Goal: Task Accomplishment & Management: Manage account settings

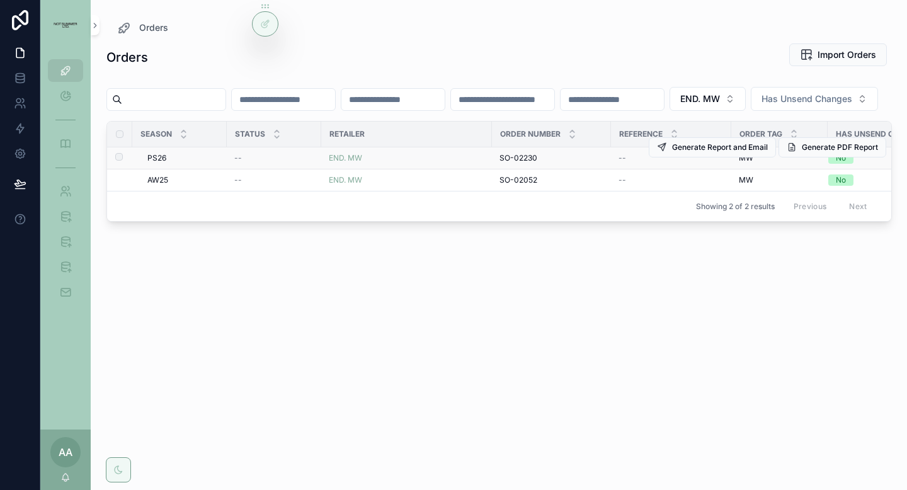
click at [515, 163] on span "SO-02230" at bounding box center [519, 158] width 38 height 10
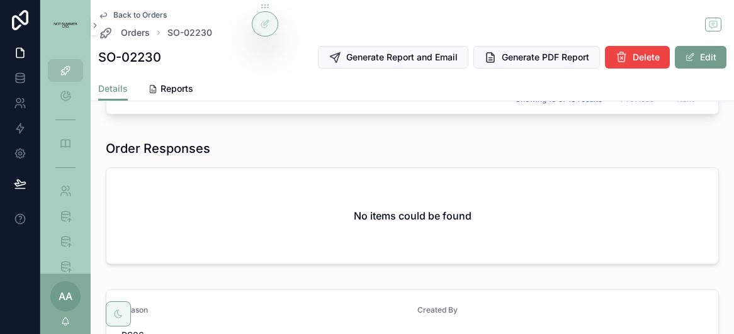
scroll to position [583, 0]
click at [132, 40] on div "Back to Orders Orders SO-02230 SO-02230 Generate Report and Email Generate PDF …" at bounding box center [412, 38] width 629 height 77
click at [132, 36] on span "Orders" at bounding box center [135, 32] width 29 height 13
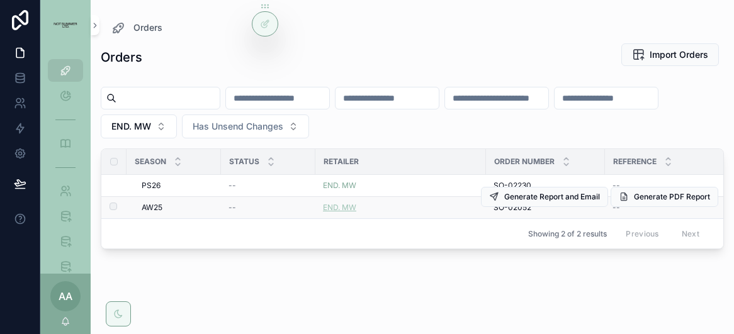
click at [340, 210] on span "END. MW" at bounding box center [339, 208] width 33 height 10
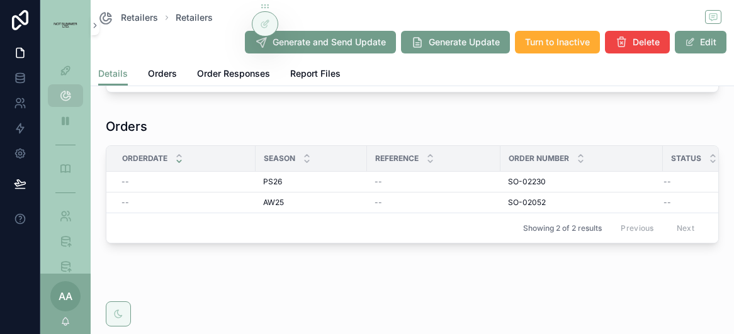
scroll to position [278, 0]
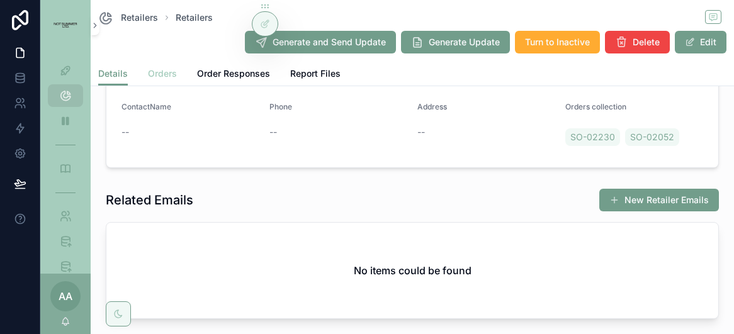
click at [158, 77] on span "Orders" at bounding box center [162, 73] width 29 height 13
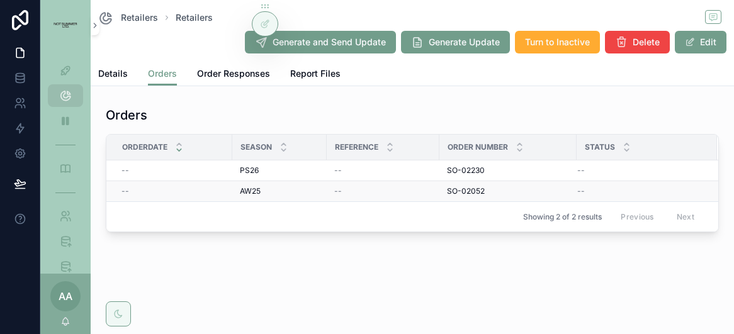
click at [378, 191] on div "--" at bounding box center [383, 191] width 98 height 10
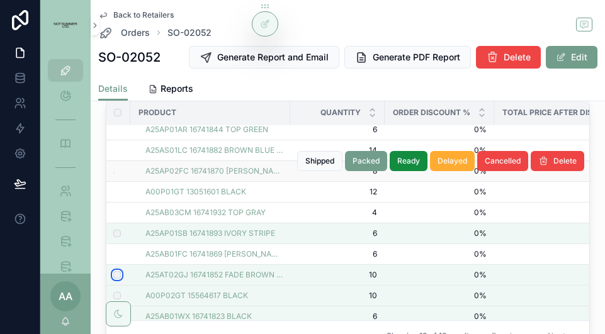
scroll to position [145, 1]
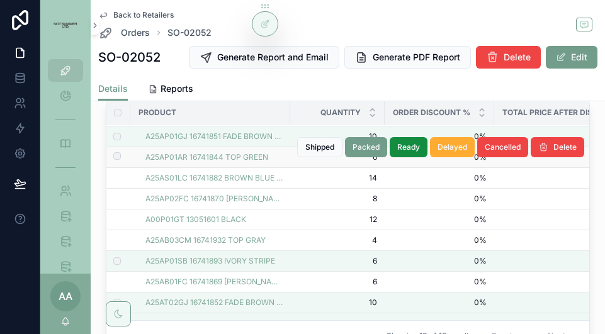
click at [123, 157] on td "scrollable content" at bounding box center [117, 157] width 25 height 21
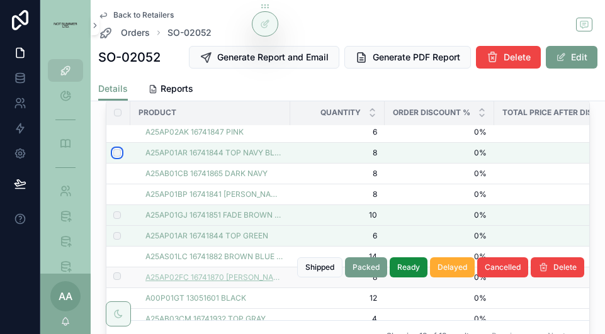
scroll to position [104, 1]
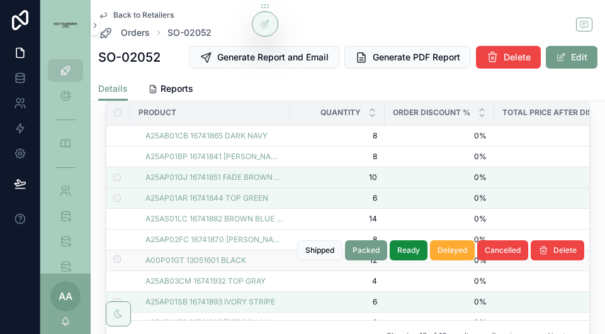
click at [115, 254] on td "scrollable content" at bounding box center [117, 261] width 25 height 21
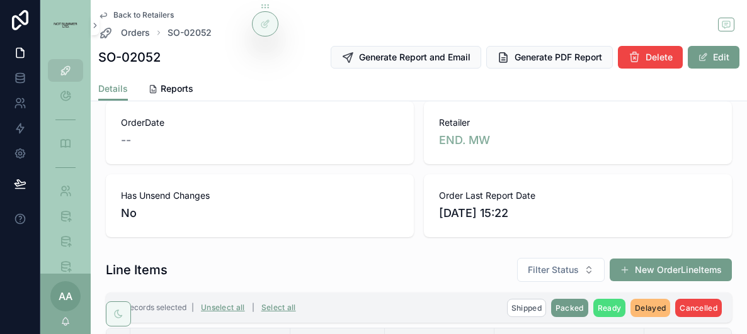
scroll to position [243, 0]
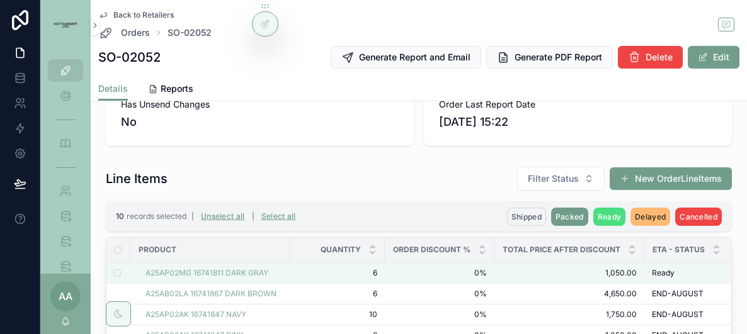
click at [530, 216] on span "Shipped" at bounding box center [526, 216] width 30 height 9
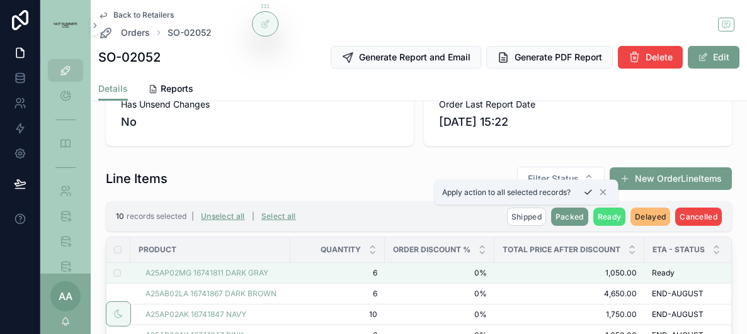
click at [589, 192] on icon "scrollable content" at bounding box center [588, 193] width 10 height 10
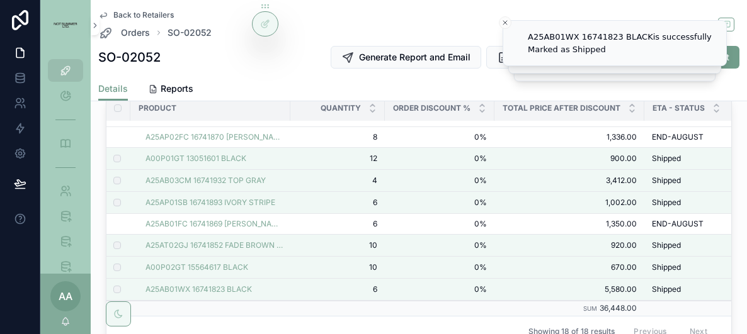
scroll to position [0, 1]
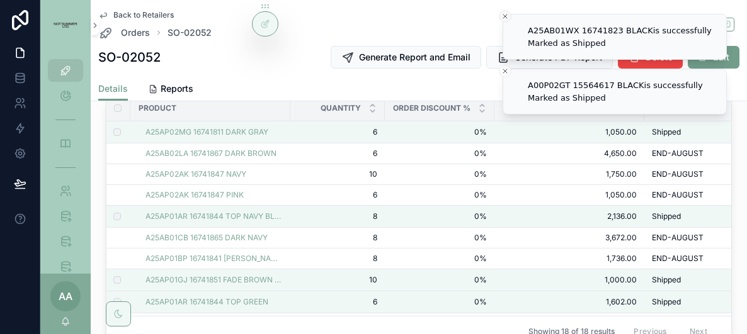
click at [505, 20] on icon "Close toast" at bounding box center [505, 17] width 8 height 8
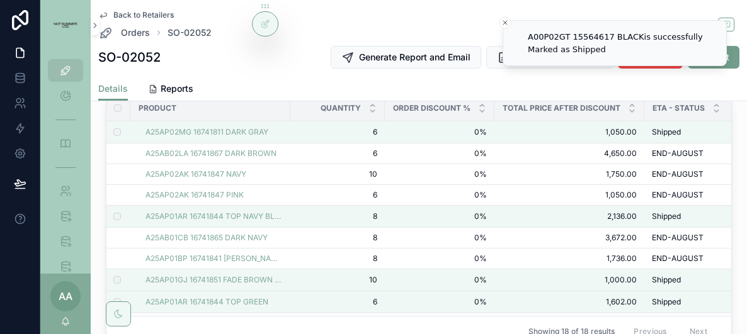
click at [505, 20] on icon "Close toast" at bounding box center [505, 23] width 8 height 8
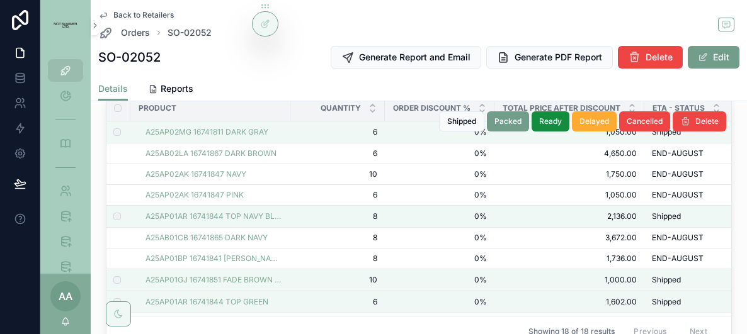
scroll to position [0, 0]
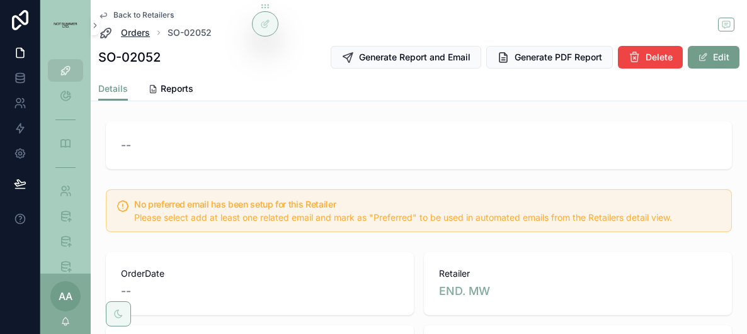
click at [132, 36] on span "Orders" at bounding box center [135, 32] width 29 height 13
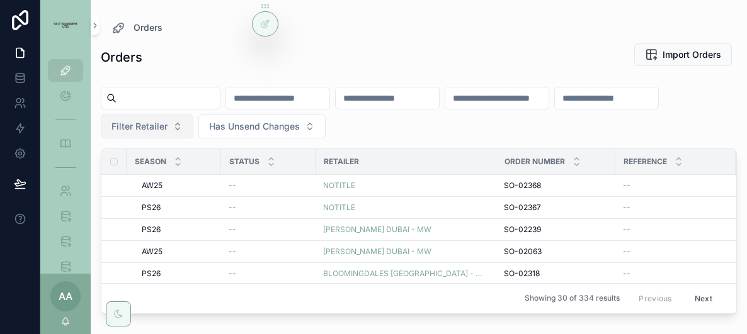
click at [134, 128] on span "Filter Retailer" at bounding box center [139, 126] width 56 height 13
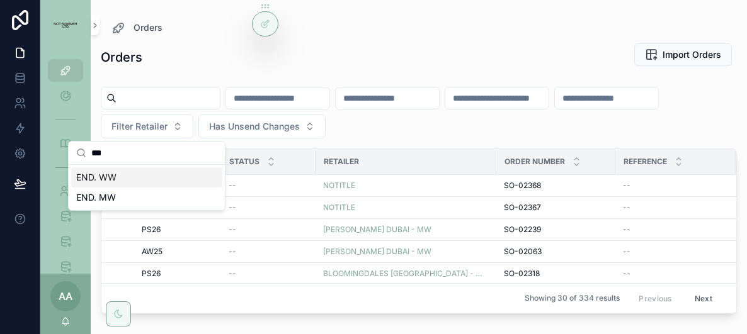
type input "***"
click at [134, 182] on div "END. WW" at bounding box center [146, 178] width 151 height 20
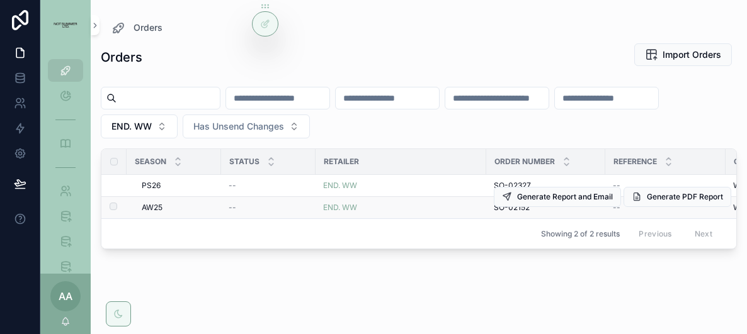
click at [436, 205] on div "END. WW" at bounding box center [401, 208] width 156 height 10
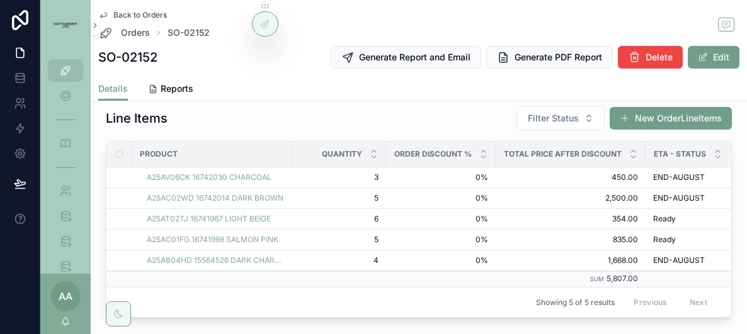
scroll to position [305, 0]
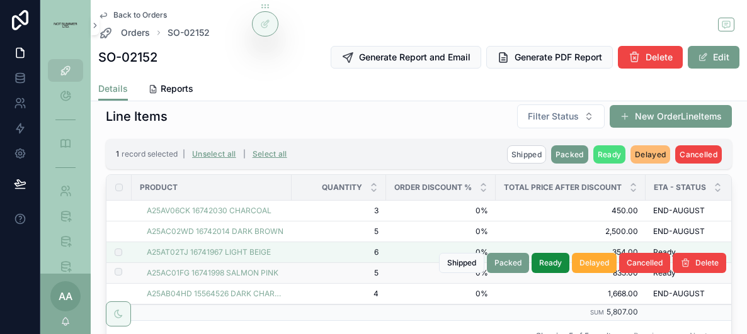
click at [111, 271] on label "scrollable content" at bounding box center [111, 273] width 8 height 10
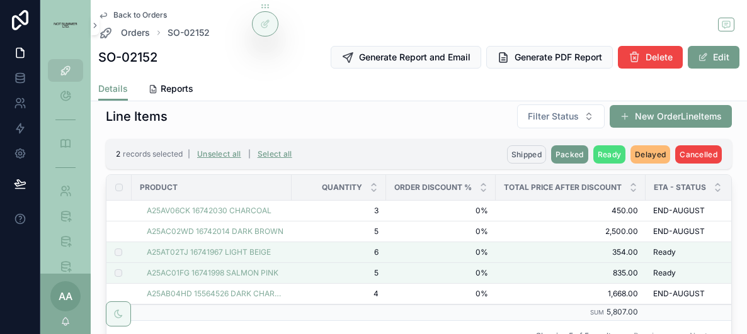
click at [529, 160] on button "Shipped" at bounding box center [526, 155] width 39 height 18
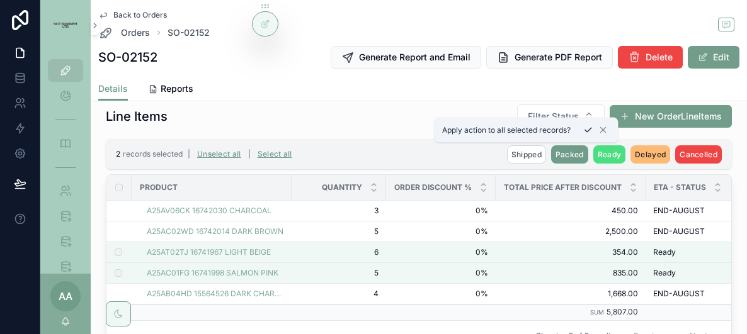
click at [587, 130] on icon "scrollable content" at bounding box center [588, 130] width 10 height 10
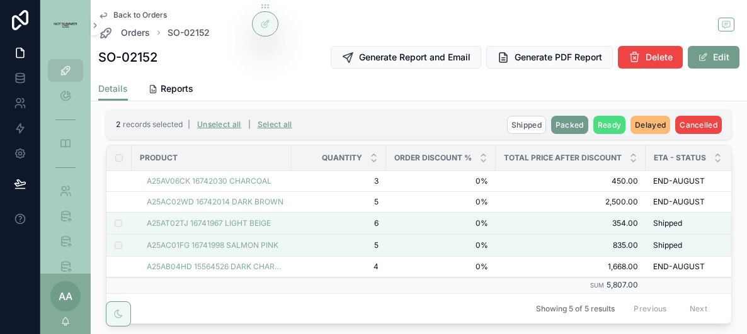
scroll to position [302, 0]
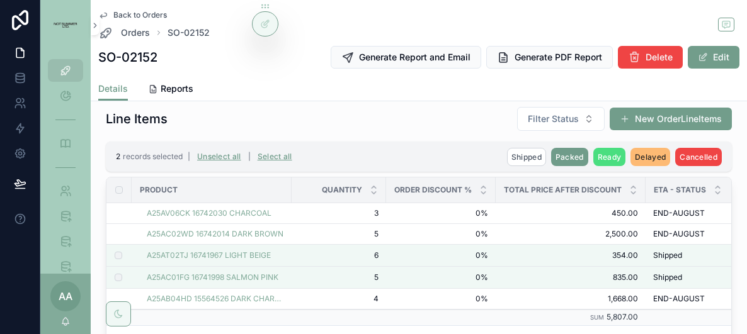
click at [122, 42] on div "Back to Orders Orders SO-02152 SO-02152 Generate Report and Email Generate PDF …" at bounding box center [418, 38] width 641 height 77
click at [127, 35] on span "Orders" at bounding box center [135, 32] width 29 height 13
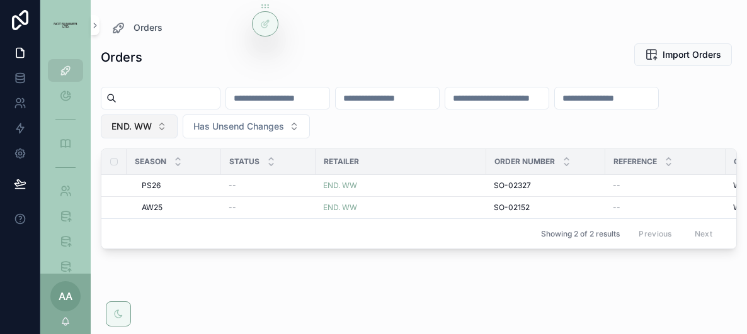
click at [163, 122] on button "END. WW" at bounding box center [139, 127] width 77 height 24
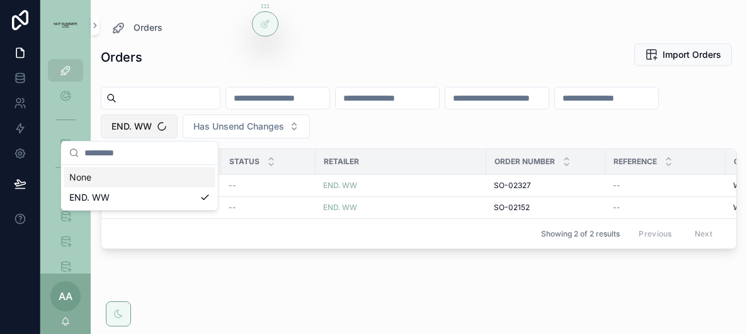
click at [140, 123] on span "END. WW" at bounding box center [131, 126] width 40 height 13
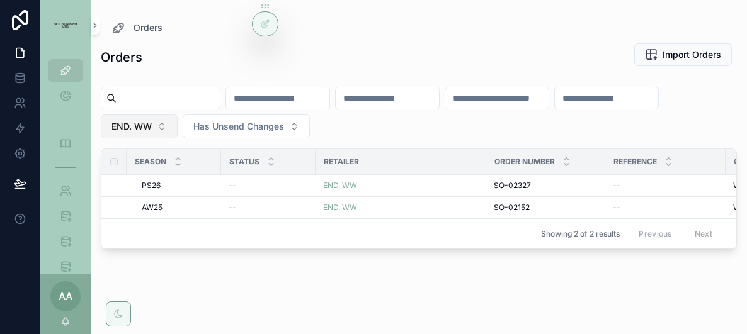
click at [140, 123] on span "END. WW" at bounding box center [131, 126] width 40 height 13
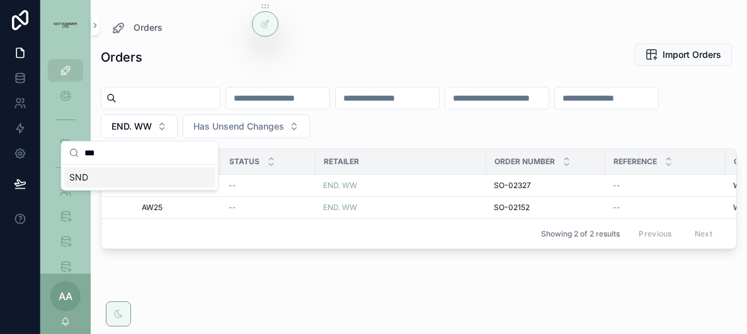
type input "***"
click at [133, 178] on div "SND" at bounding box center [139, 178] width 151 height 20
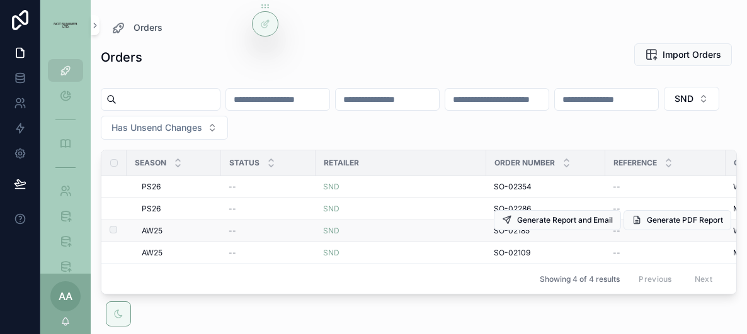
click at [423, 232] on div "SND" at bounding box center [401, 231] width 156 height 10
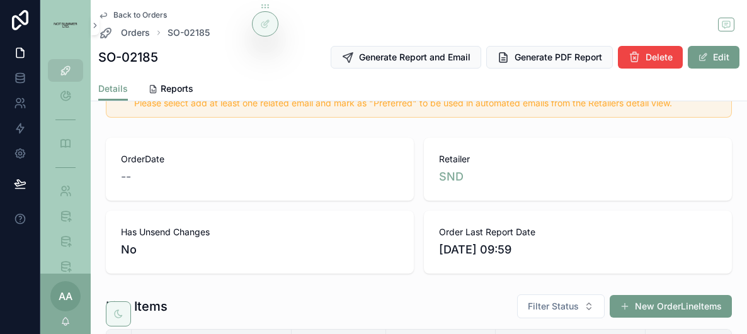
scroll to position [319, 0]
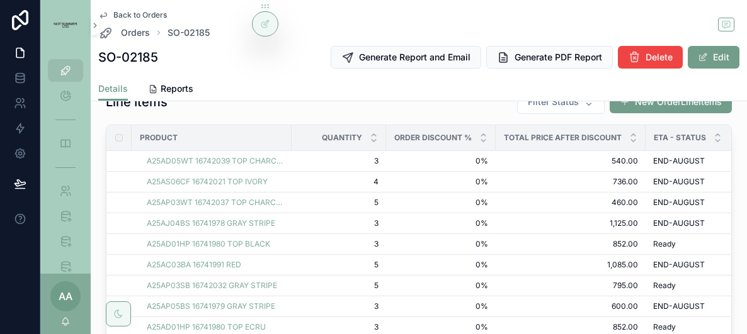
click at [675, 139] on span "Eta - Status" at bounding box center [680, 138] width 52 height 10
click at [714, 139] on icon "scrollable content" at bounding box center [718, 141] width 8 height 8
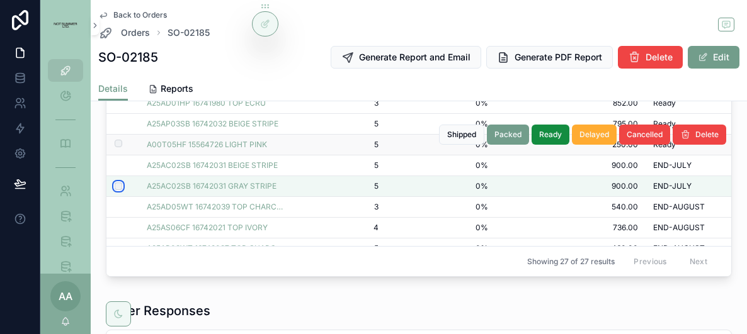
scroll to position [442, 0]
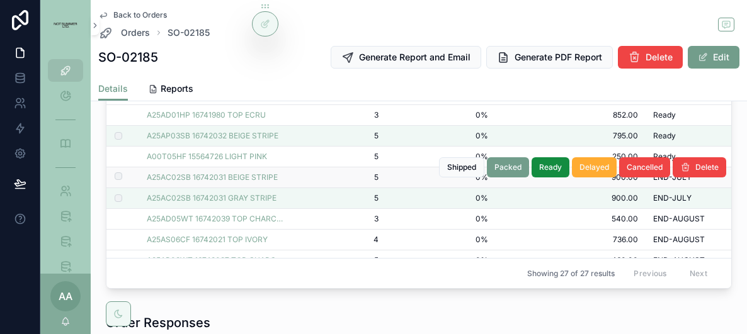
click at [115, 171] on td "scrollable content" at bounding box center [118, 178] width 25 height 21
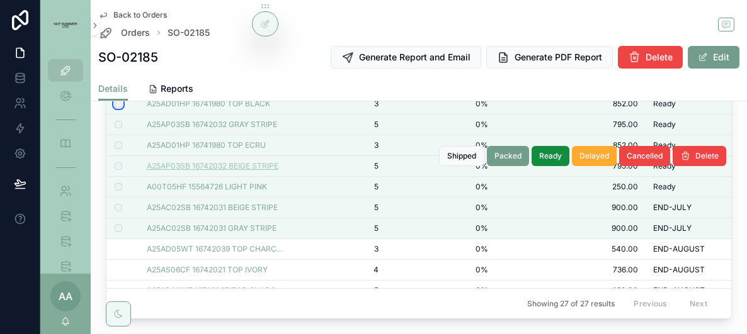
scroll to position [416, 0]
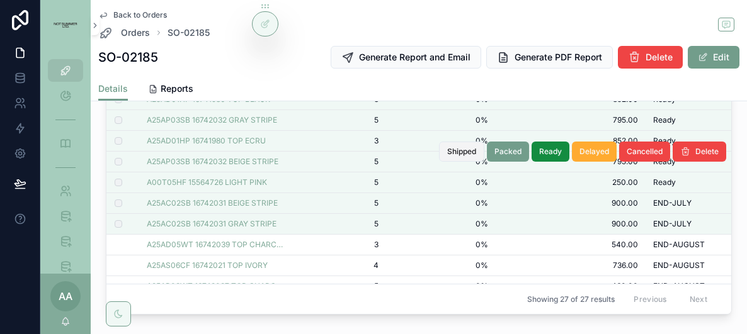
click at [457, 151] on span "Shipped" at bounding box center [461, 152] width 29 height 10
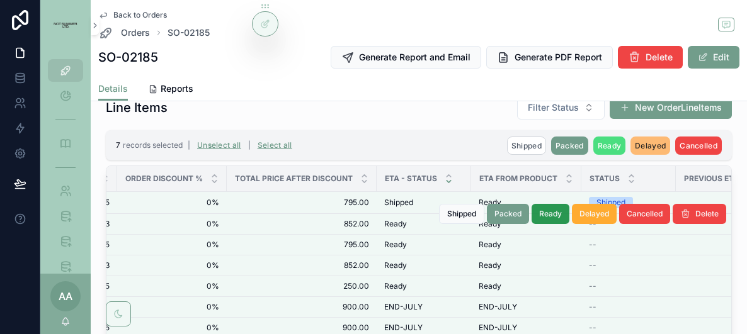
scroll to position [0, 279]
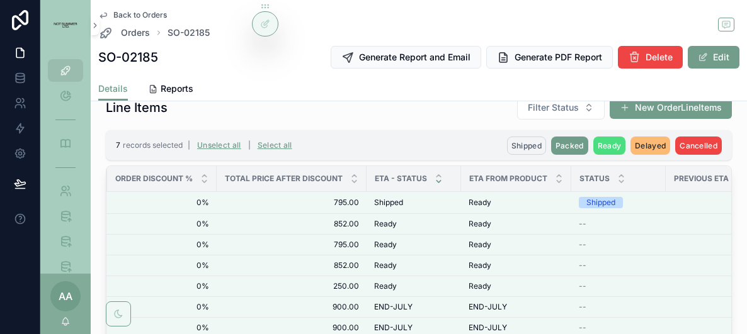
click at [523, 141] on span "Shipped" at bounding box center [526, 145] width 30 height 9
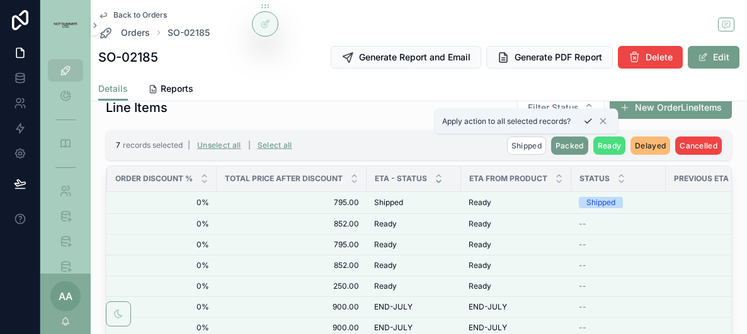
click at [588, 121] on icon "scrollable content" at bounding box center [588, 122] width 10 height 10
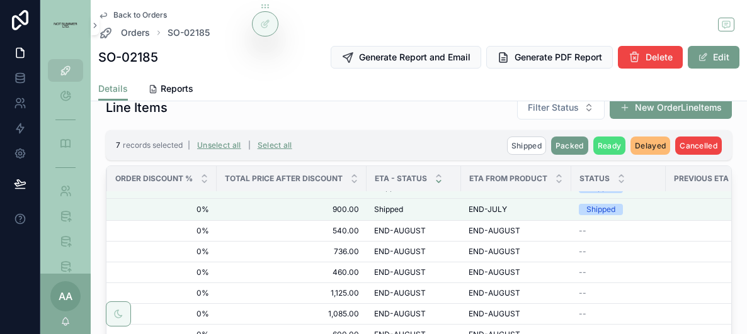
scroll to position [122, 279]
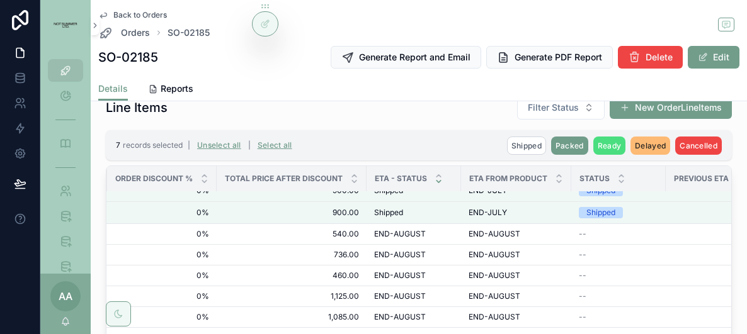
click at [149, 15] on span "Back to Orders" at bounding box center [140, 15] width 54 height 10
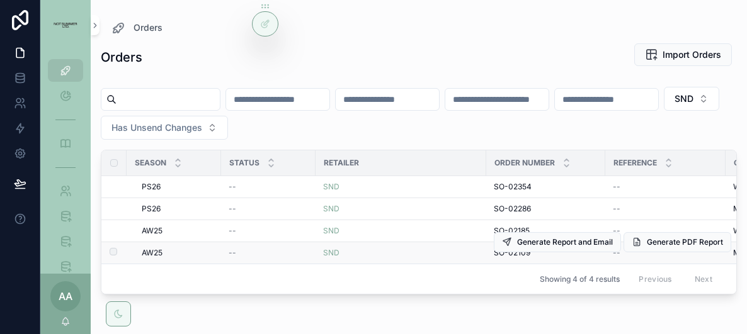
click at [472, 246] on td "SND" at bounding box center [401, 254] width 171 height 22
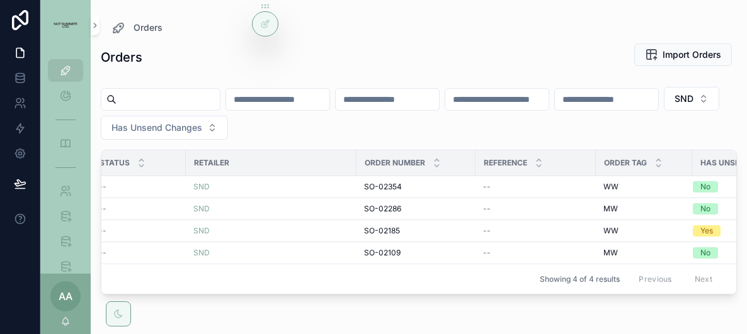
scroll to position [0, 144]
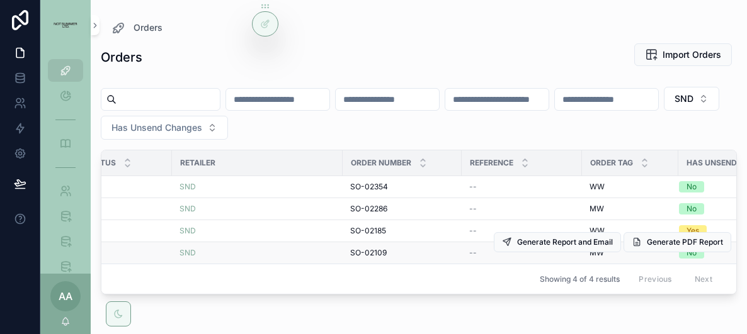
click at [392, 248] on div "SO-02109 SO-02109" at bounding box center [402, 253] width 104 height 10
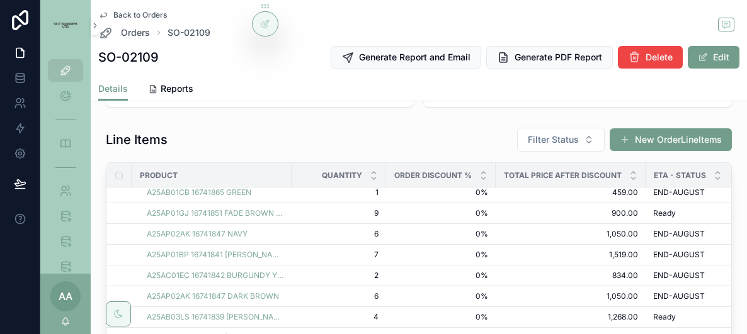
scroll to position [300, 0]
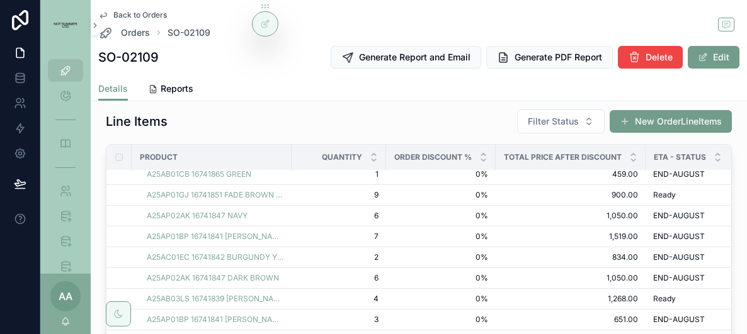
click at [692, 152] on span "Eta - Status" at bounding box center [680, 157] width 52 height 10
click at [714, 157] on icon "scrollable content" at bounding box center [718, 160] width 8 height 8
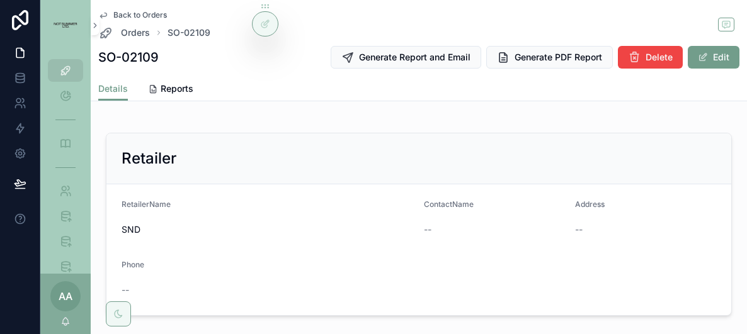
scroll to position [941, 0]
click at [177, 81] on link "Reports" at bounding box center [170, 89] width 45 height 25
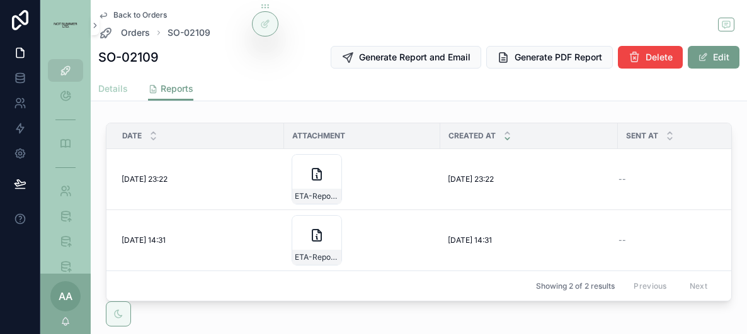
click at [122, 88] on span "Details" at bounding box center [113, 89] width 30 height 13
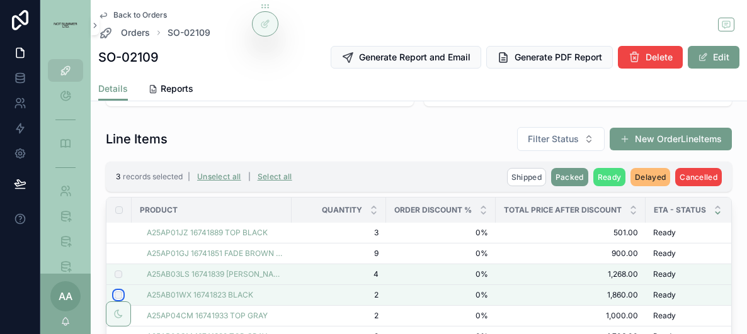
scroll to position [190, 0]
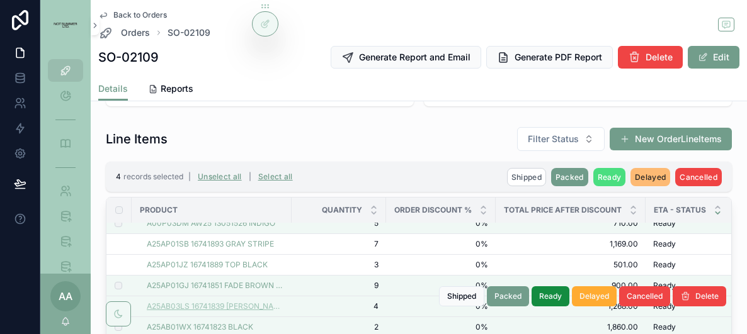
click at [247, 276] on td "A25AP01GJ 16741851 FADE BROWN STRIPE" at bounding box center [212, 286] width 160 height 21
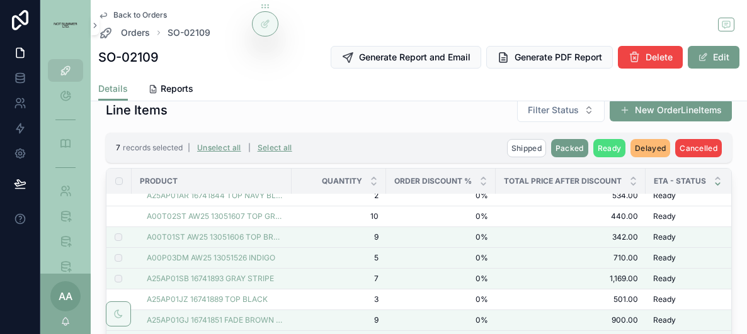
scroll to position [57, 0]
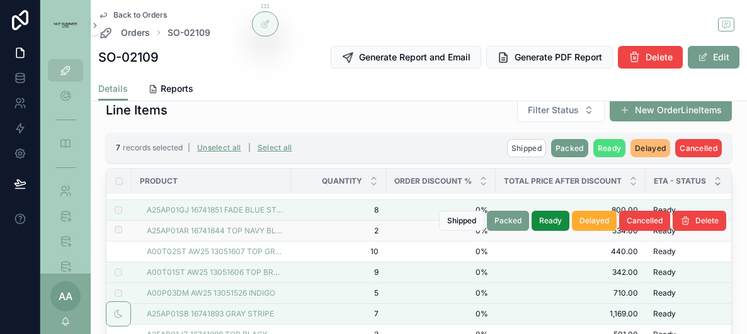
click at [113, 231] on label "scrollable content" at bounding box center [111, 231] width 8 height 10
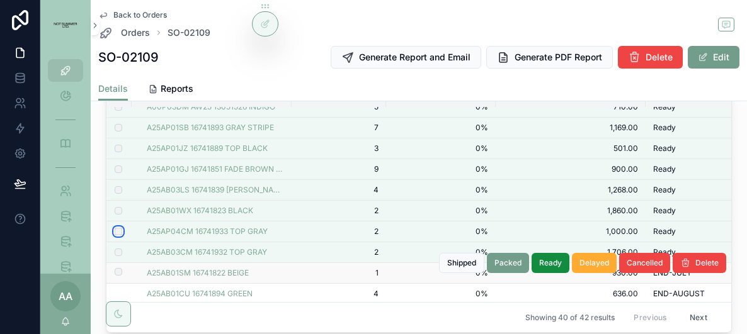
scroll to position [166, 0]
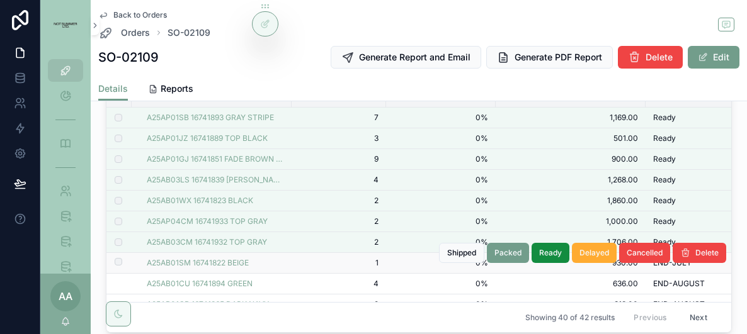
click at [112, 260] on label "scrollable content" at bounding box center [111, 263] width 8 height 10
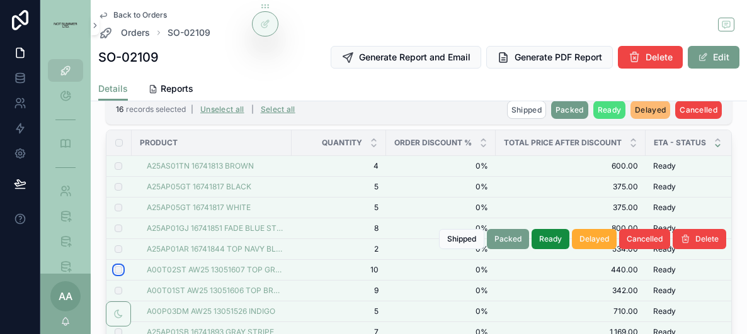
scroll to position [334, 0]
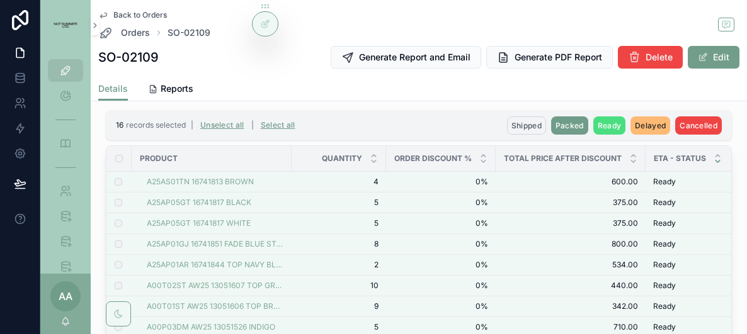
click at [528, 122] on span "Shipped" at bounding box center [526, 125] width 30 height 9
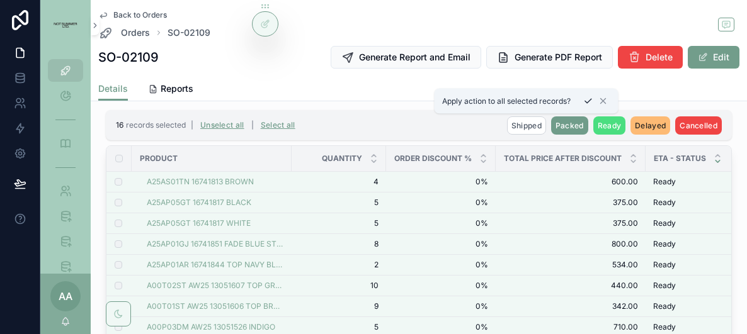
click at [586, 96] on icon "scrollable content" at bounding box center [588, 101] width 10 height 10
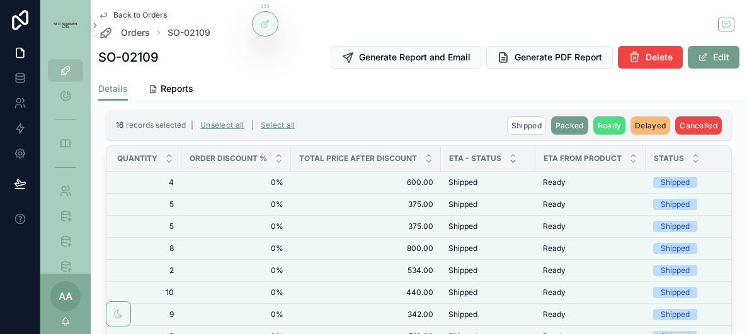
scroll to position [0, 66]
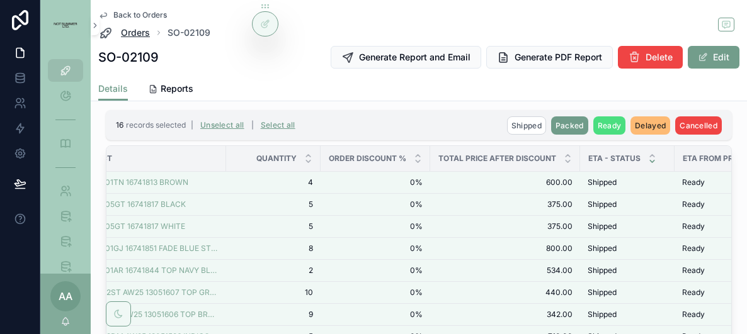
click at [127, 26] on span "Orders" at bounding box center [135, 32] width 29 height 13
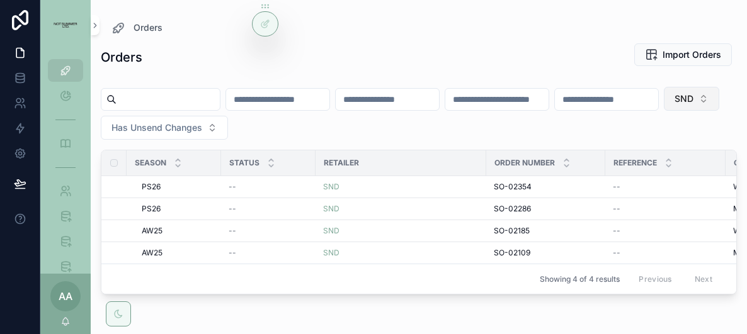
click at [675, 105] on span "SND" at bounding box center [684, 99] width 19 height 13
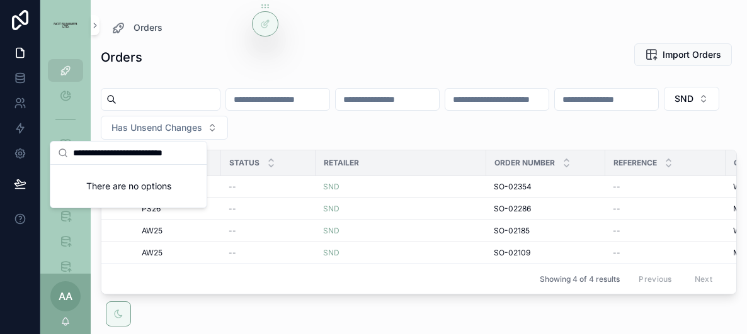
drag, startPoint x: 188, startPoint y: 151, endPoint x: 21, endPoint y: 179, distance: 169.2
click at [21, 179] on div "**********" at bounding box center [373, 167] width 747 height 334
drag, startPoint x: 161, startPoint y: 157, endPoint x: 246, endPoint y: 163, distance: 85.2
click at [246, 163] on div "**********" at bounding box center [393, 167] width 707 height 334
type input "**********"
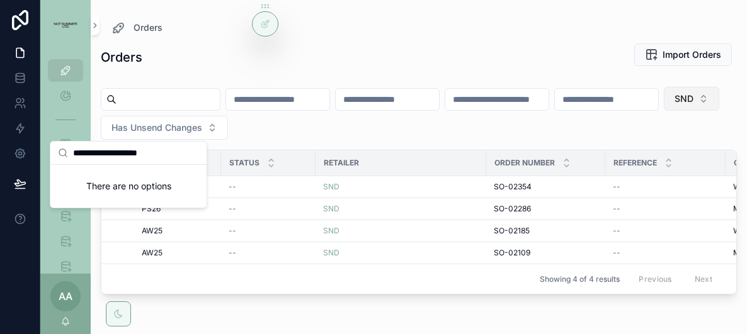
click at [664, 111] on button "SND" at bounding box center [691, 99] width 55 height 24
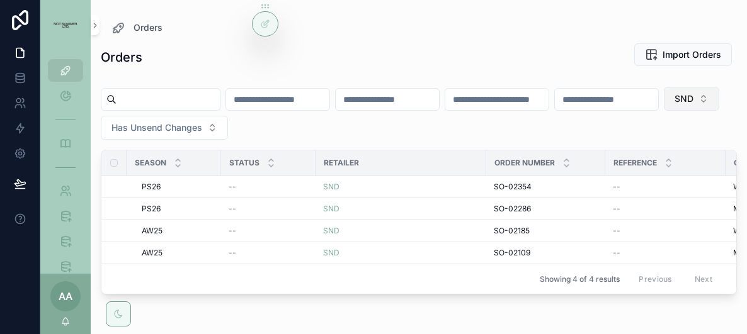
click at [664, 111] on button "SND" at bounding box center [691, 99] width 55 height 24
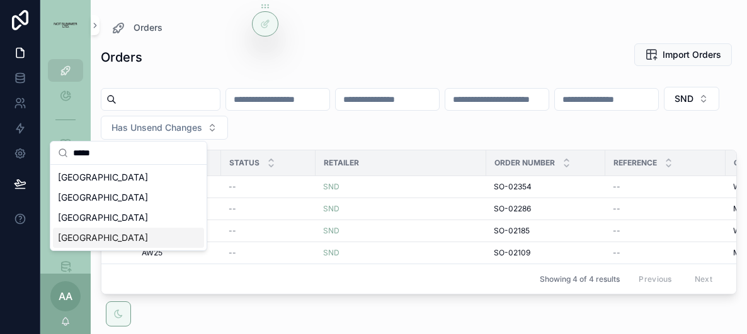
type input "*****"
click at [148, 237] on span "[GEOGRAPHIC_DATA]" at bounding box center [103, 238] width 90 height 13
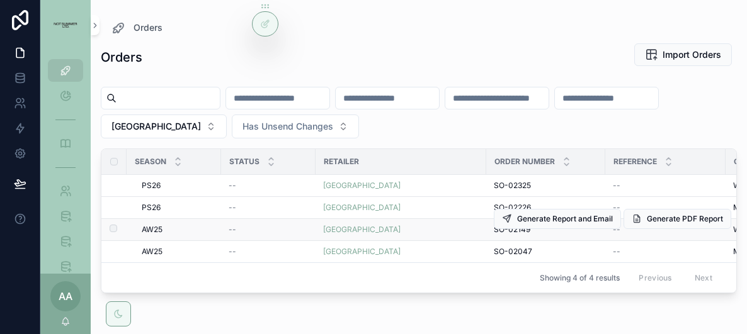
click at [513, 230] on span "SO-02149" at bounding box center [512, 230] width 37 height 10
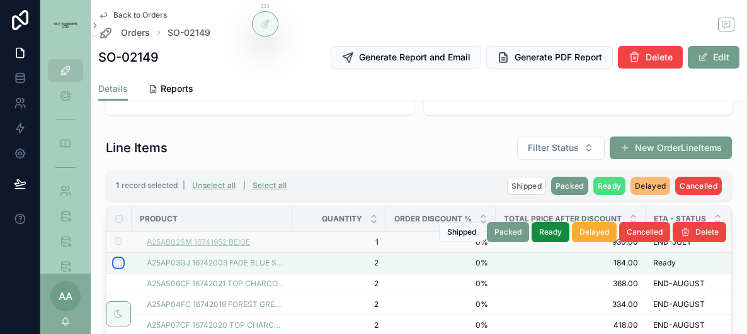
scroll to position [284, 0]
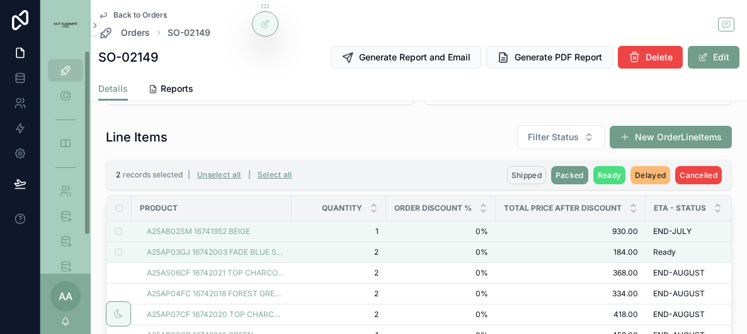
click at [526, 175] on span "Shipped" at bounding box center [526, 175] width 30 height 9
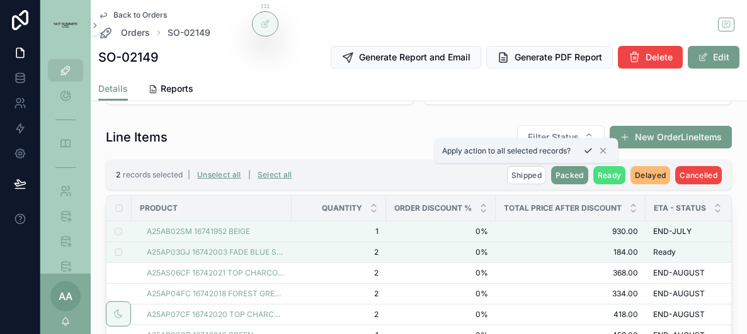
click at [586, 149] on icon "scrollable content" at bounding box center [588, 151] width 10 height 10
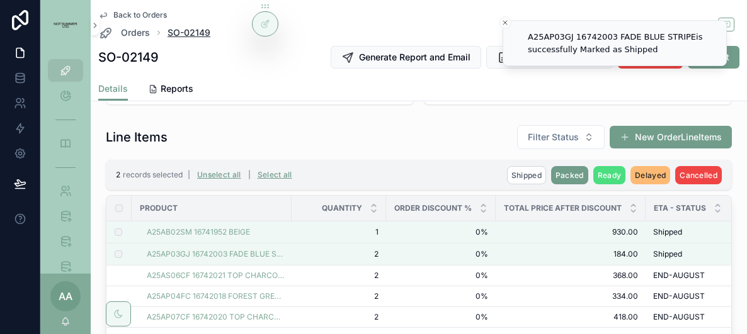
click at [177, 30] on span "SO-02149" at bounding box center [189, 32] width 43 height 13
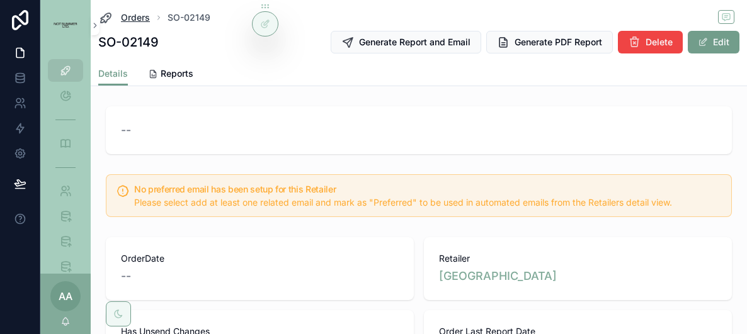
click at [139, 19] on span "Orders" at bounding box center [135, 17] width 29 height 13
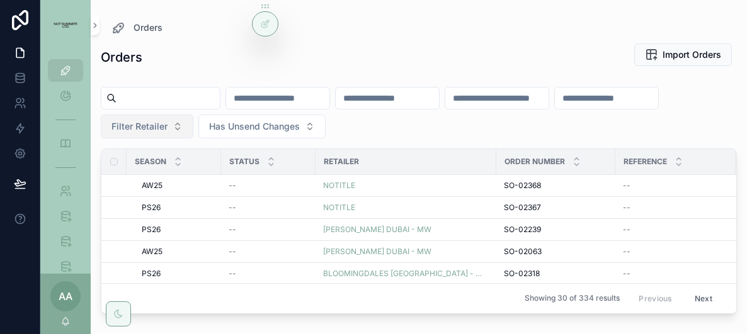
click at [158, 122] on span "Filter Retailer" at bounding box center [139, 126] width 56 height 13
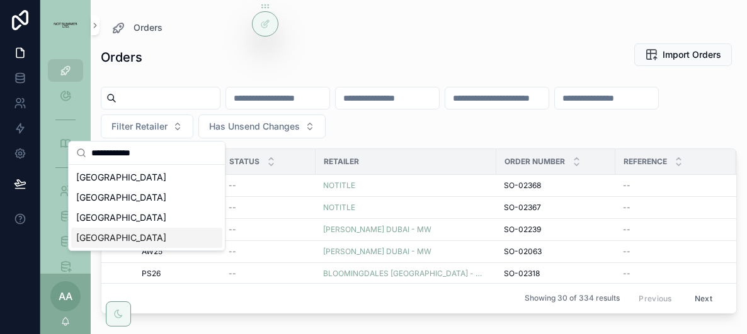
type input "**********"
click at [183, 229] on div "[GEOGRAPHIC_DATA]" at bounding box center [146, 238] width 151 height 20
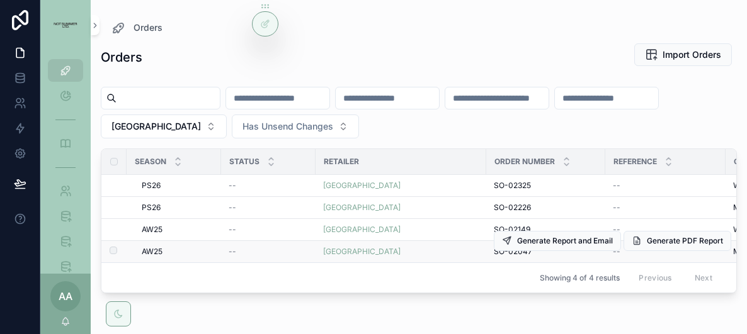
click at [486, 258] on td "[GEOGRAPHIC_DATA]" at bounding box center [401, 252] width 171 height 22
click at [520, 256] on span "SO-02047" at bounding box center [513, 252] width 38 height 10
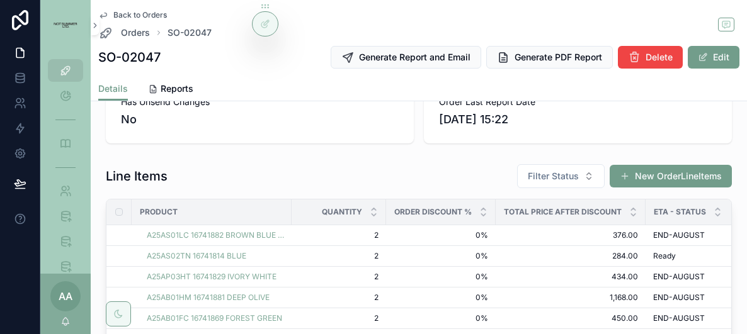
scroll to position [268, 0]
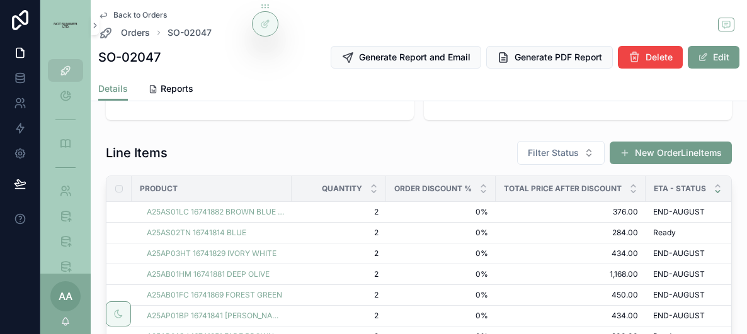
click at [714, 191] on icon "scrollable content" at bounding box center [718, 192] width 8 height 8
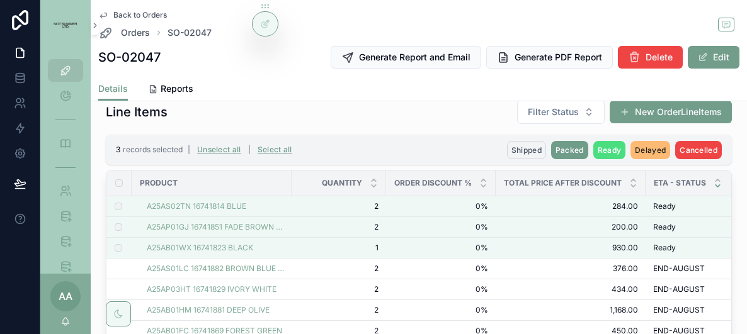
click at [536, 144] on button "Shipped" at bounding box center [526, 150] width 39 height 18
click at [583, 124] on icon "scrollable content" at bounding box center [588, 126] width 10 height 10
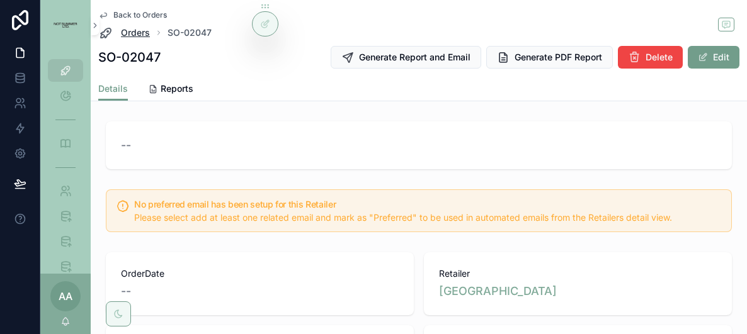
click at [132, 36] on span "Orders" at bounding box center [135, 32] width 29 height 13
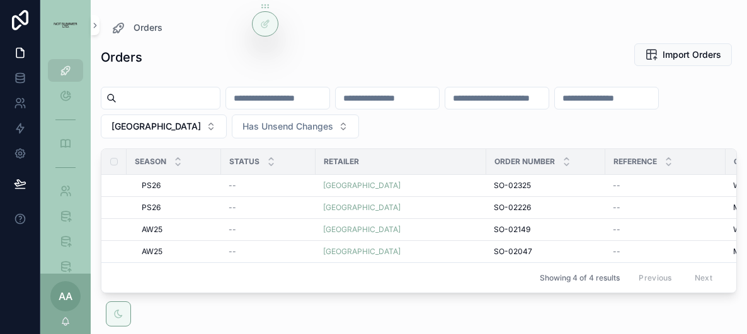
click at [196, 99] on input "scrollable content" at bounding box center [168, 98] width 103 height 18
click at [227, 118] on button "[GEOGRAPHIC_DATA]" at bounding box center [164, 127] width 126 height 24
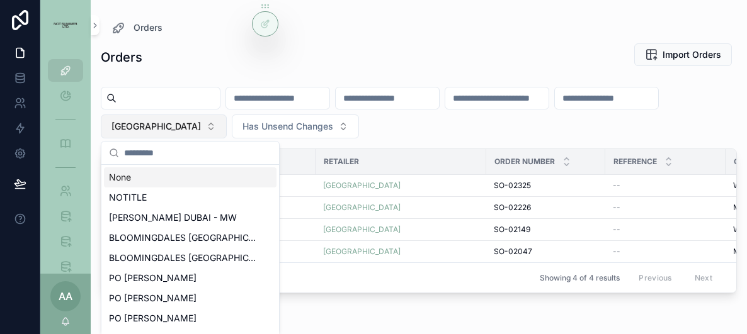
click at [201, 131] on span "[GEOGRAPHIC_DATA]" at bounding box center [155, 126] width 89 height 13
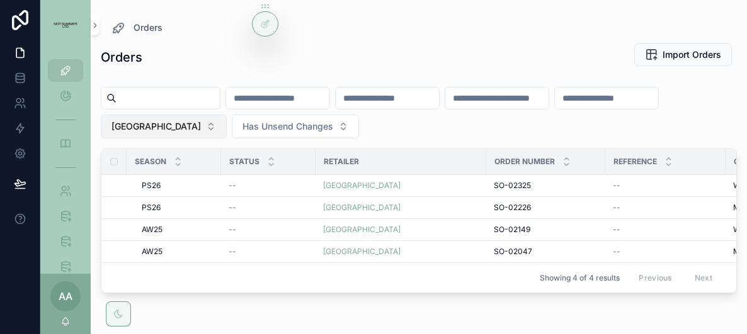
click at [201, 125] on span "[GEOGRAPHIC_DATA]" at bounding box center [155, 126] width 89 height 13
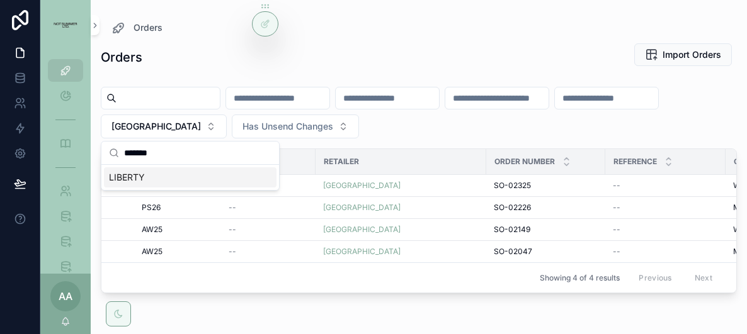
type input "*******"
click at [202, 174] on div "LIBERTY" at bounding box center [190, 178] width 173 height 20
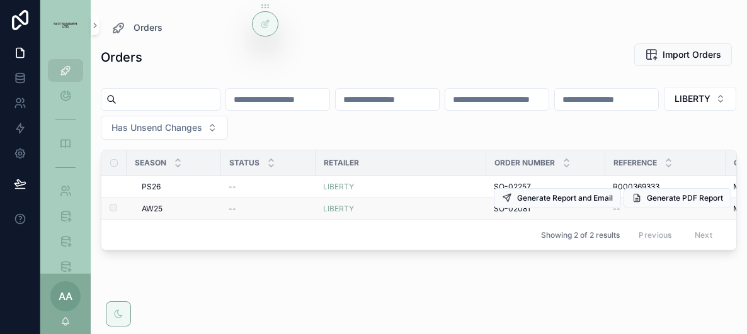
click at [517, 209] on span "SO-02081" at bounding box center [512, 209] width 37 height 10
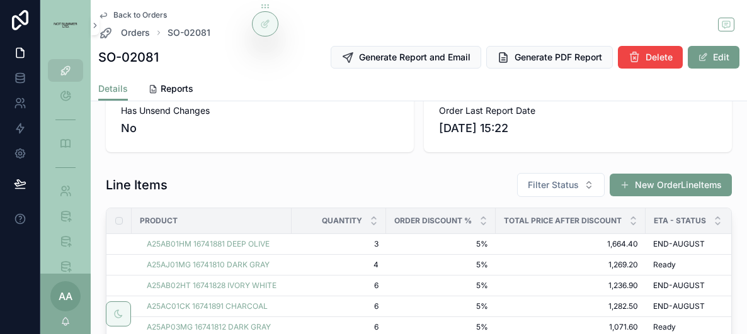
scroll to position [244, 0]
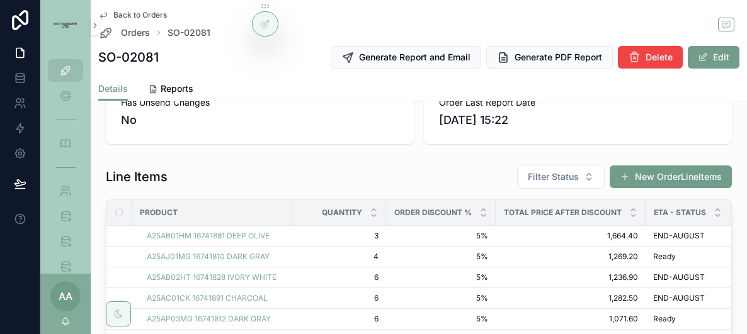
click at [699, 210] on span "Eta - Status" at bounding box center [680, 213] width 52 height 10
click at [710, 210] on div "Eta - Status" at bounding box center [692, 213] width 93 height 24
click at [719, 210] on icon "scrollable content" at bounding box center [718, 210] width 8 height 8
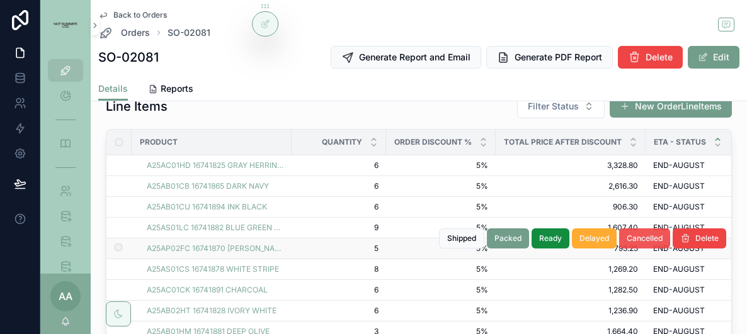
scroll to position [300, 0]
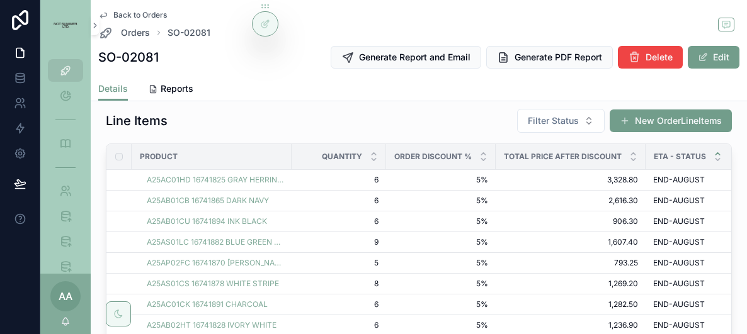
click at [716, 153] on icon "scrollable content" at bounding box center [718, 154] width 4 height 2
click at [695, 154] on span "Eta - Status" at bounding box center [680, 157] width 52 height 10
click at [720, 150] on icon "scrollable content" at bounding box center [718, 154] width 8 height 8
click at [716, 151] on icon "scrollable content" at bounding box center [718, 154] width 8 height 8
click at [716, 159] on icon "scrollable content" at bounding box center [718, 160] width 4 height 2
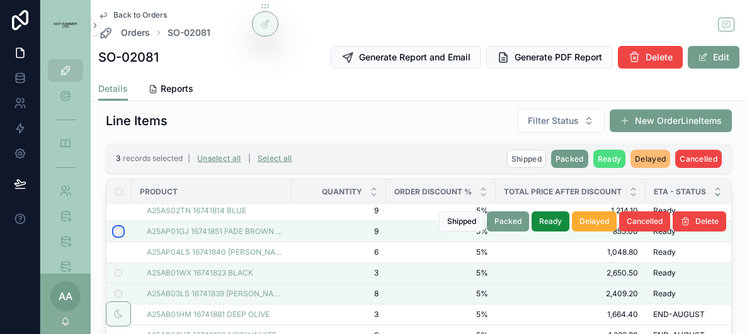
scroll to position [38, 0]
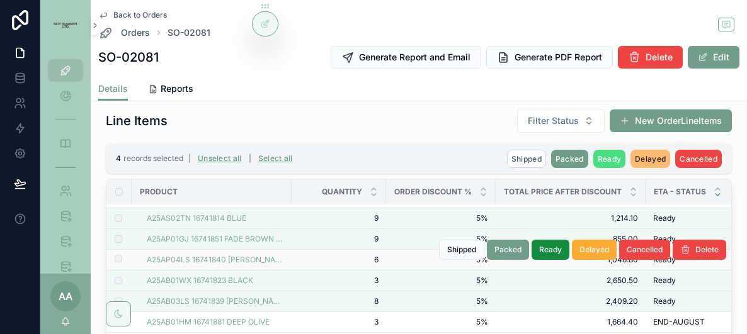
click at [108, 255] on label "scrollable content" at bounding box center [111, 260] width 8 height 10
click at [113, 256] on td "scrollable content" at bounding box center [118, 260] width 25 height 21
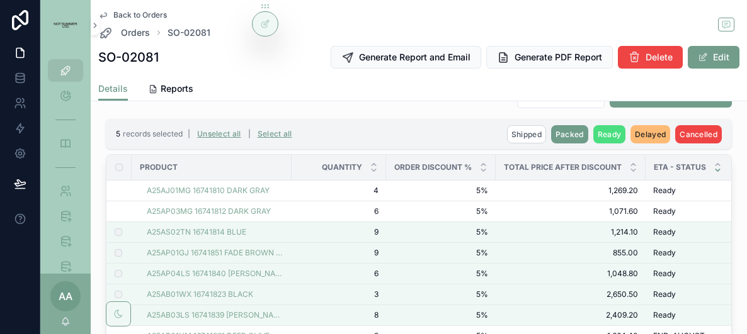
scroll to position [316, 0]
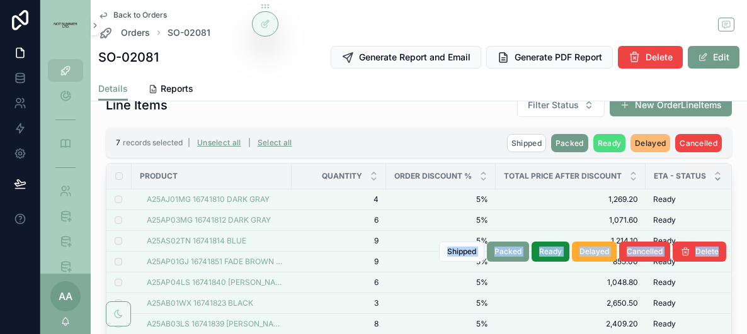
click at [297, 260] on td "9 9" at bounding box center [339, 262] width 94 height 21
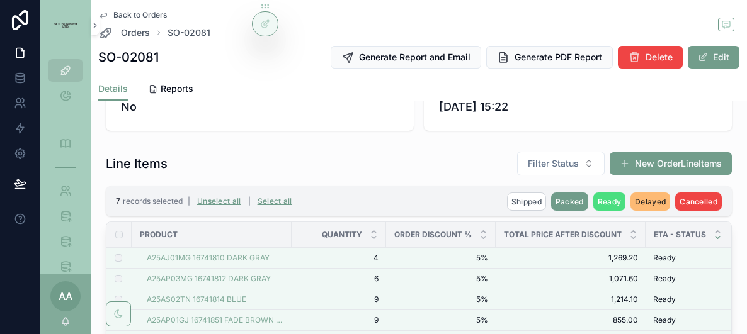
scroll to position [253, 0]
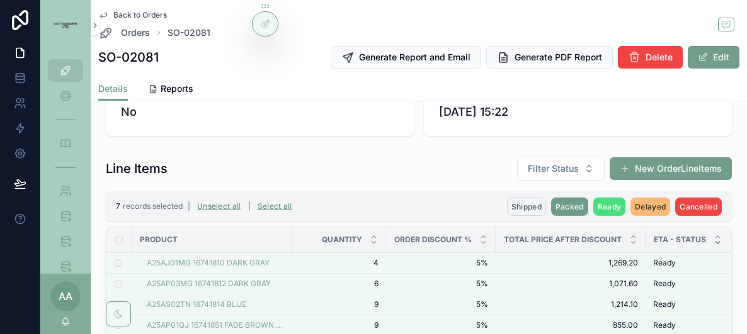
click at [535, 202] on span "Shipped" at bounding box center [526, 206] width 30 height 9
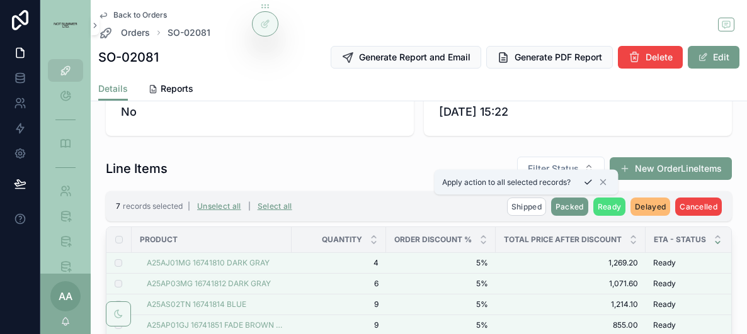
click at [588, 185] on icon "scrollable content" at bounding box center [588, 183] width 10 height 10
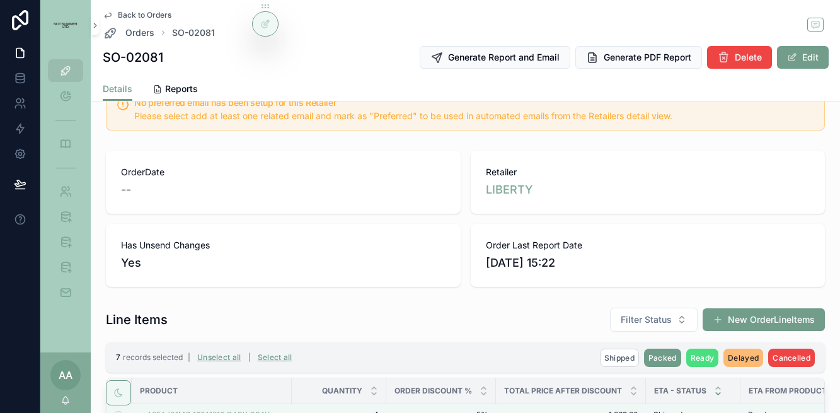
scroll to position [78, 0]
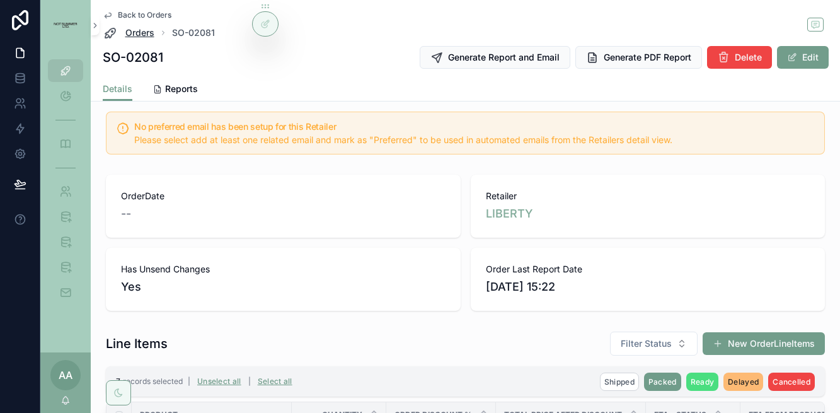
click at [146, 29] on span "Orders" at bounding box center [139, 32] width 29 height 13
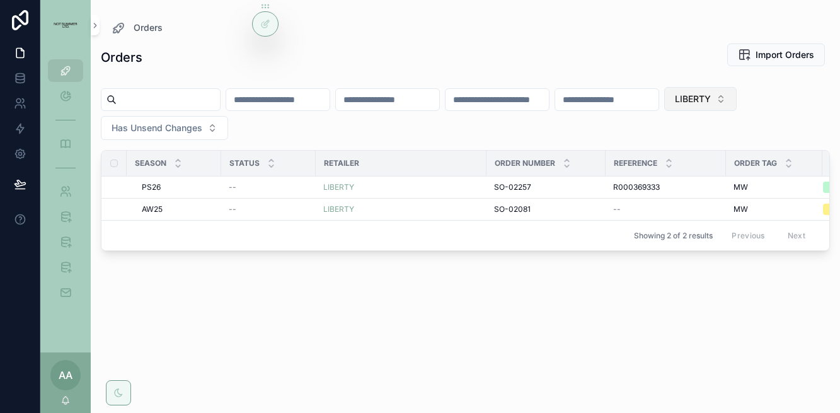
click at [711, 98] on span "LIBERTY" at bounding box center [693, 99] width 36 height 13
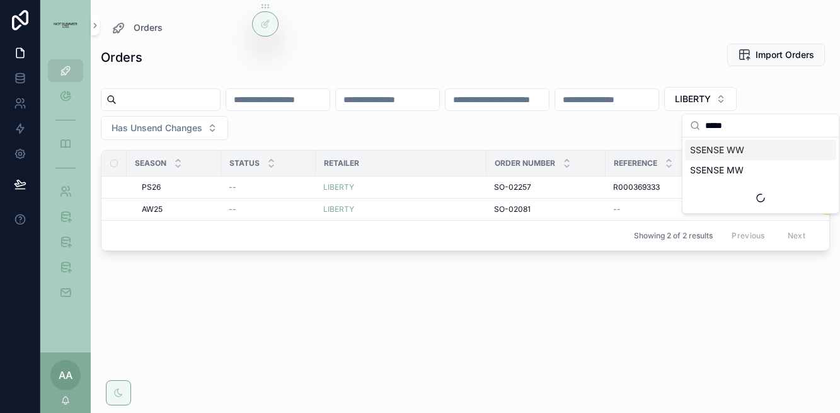
type input "******"
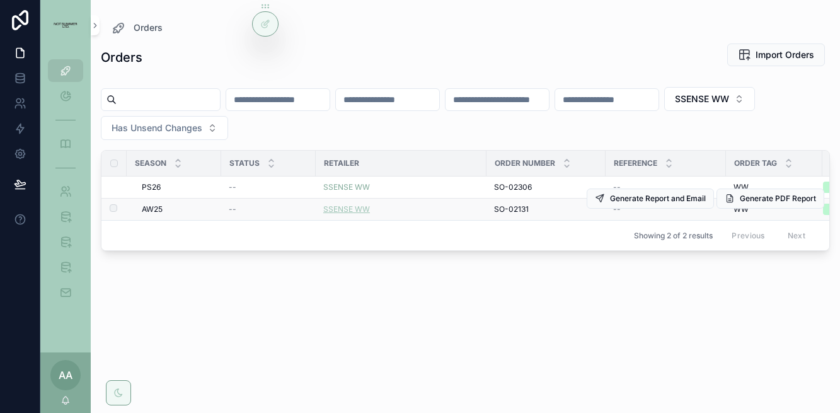
click at [351, 212] on span "SSENSE WW" at bounding box center [346, 209] width 47 height 10
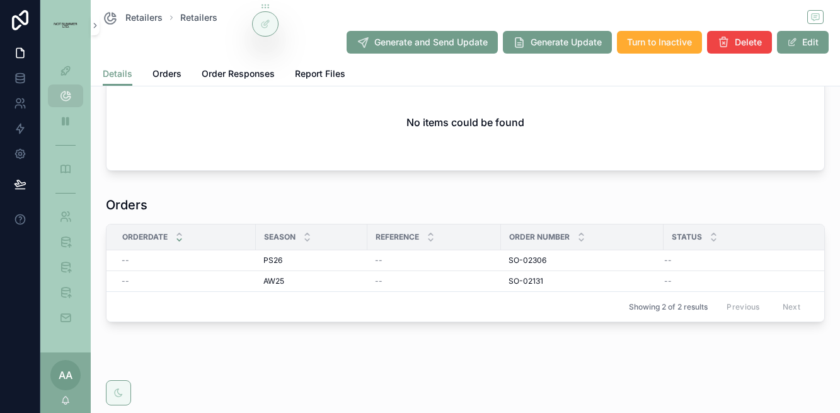
scroll to position [416, 0]
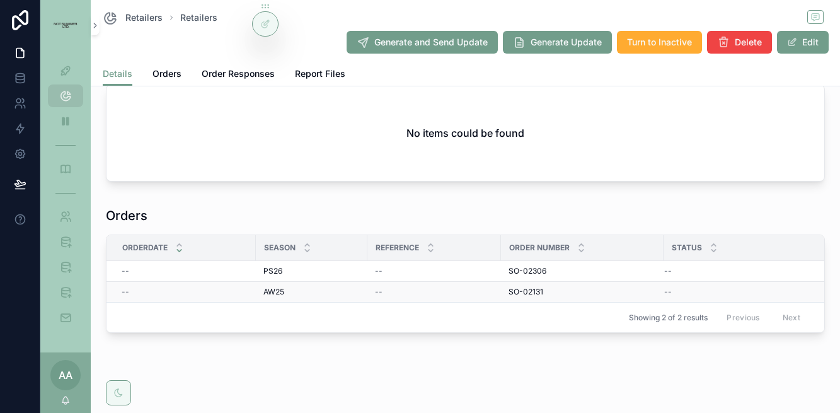
click at [340, 294] on div "AW25 AW25" at bounding box center [311, 292] width 96 height 10
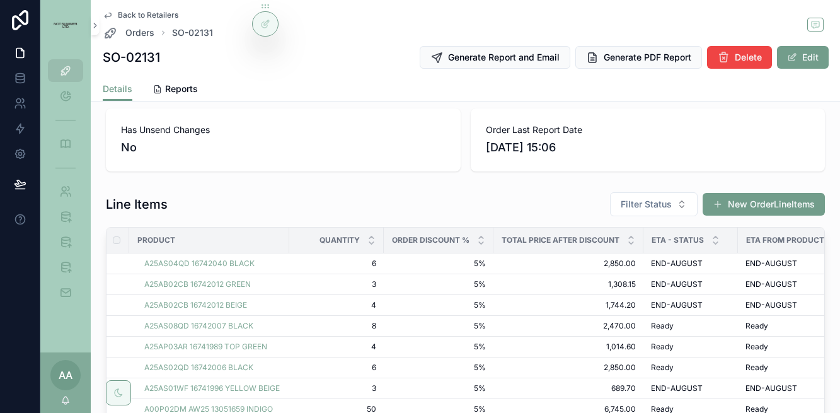
scroll to position [0, 1]
click at [692, 241] on span "Eta - Status" at bounding box center [679, 240] width 52 height 10
click at [715, 242] on icon "scrollable content" at bounding box center [716, 243] width 8 height 8
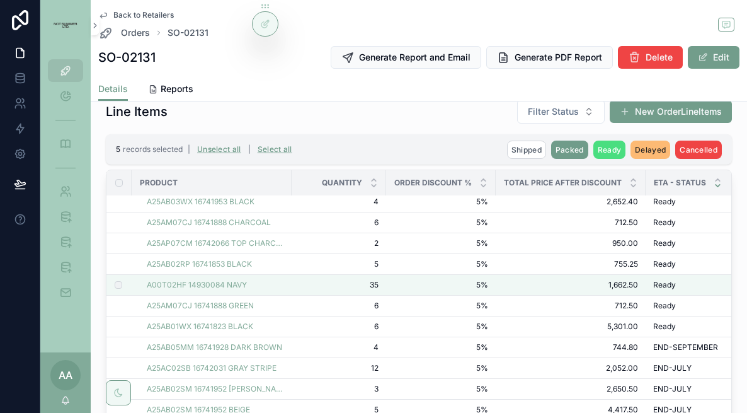
scroll to position [454, 0]
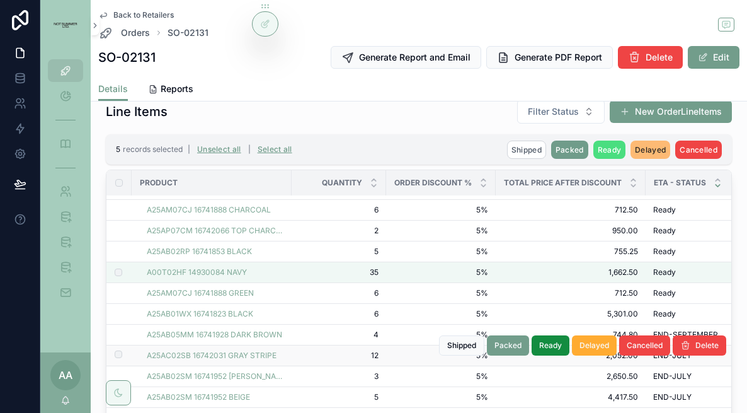
click at [113, 334] on label "scrollable content" at bounding box center [111, 355] width 8 height 10
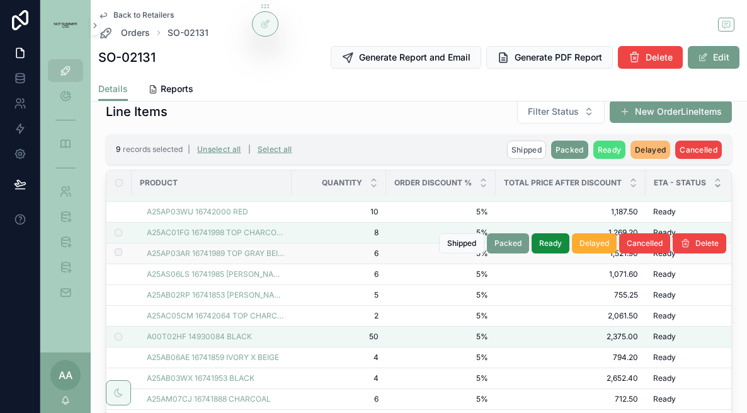
scroll to position [238, 0]
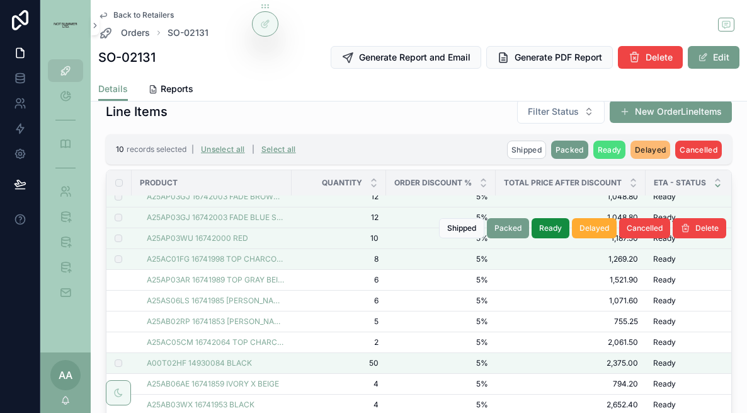
click at [120, 233] on td "scrollable content" at bounding box center [118, 238] width 25 height 21
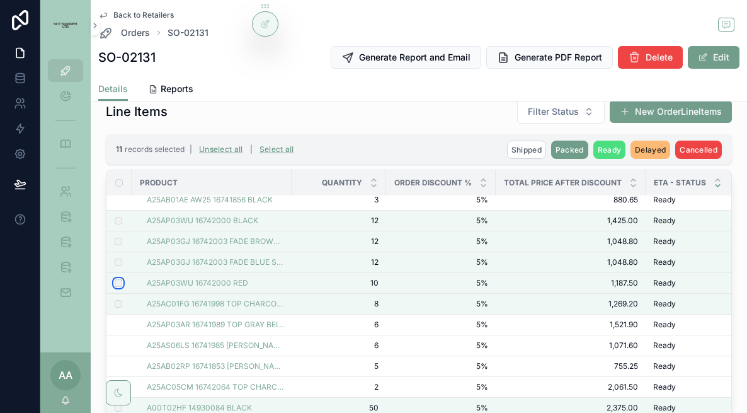
scroll to position [202, 0]
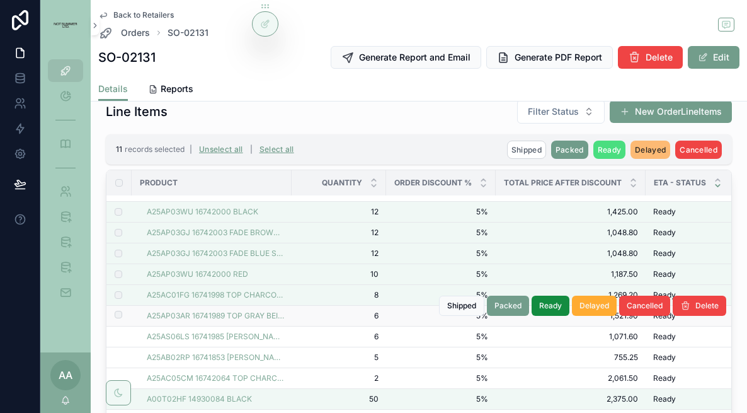
click at [114, 316] on label "scrollable content" at bounding box center [111, 316] width 8 height 10
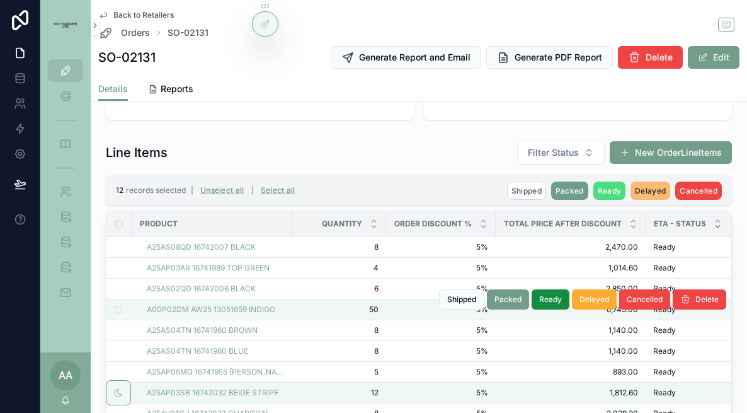
scroll to position [263, 0]
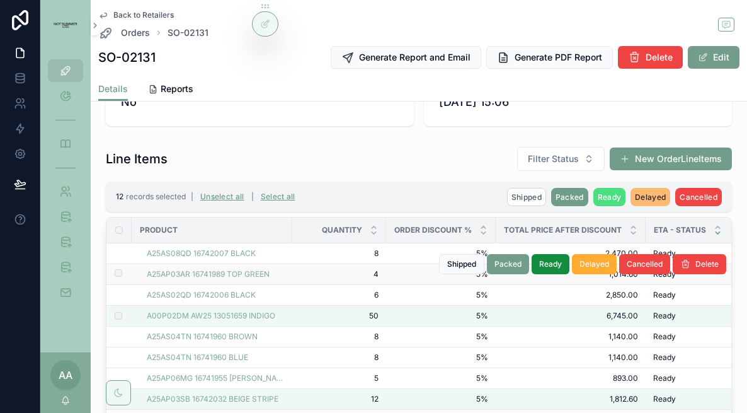
click at [111, 271] on label "scrollable content" at bounding box center [111, 274] width 8 height 10
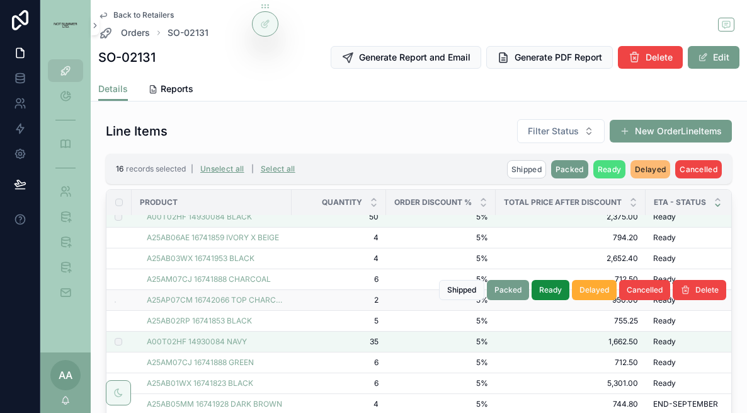
scroll to position [404, 0]
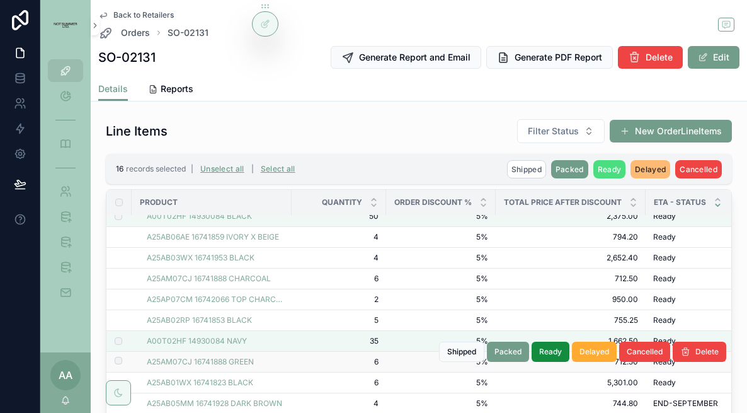
click at [115, 334] on label "scrollable content" at bounding box center [111, 362] width 8 height 10
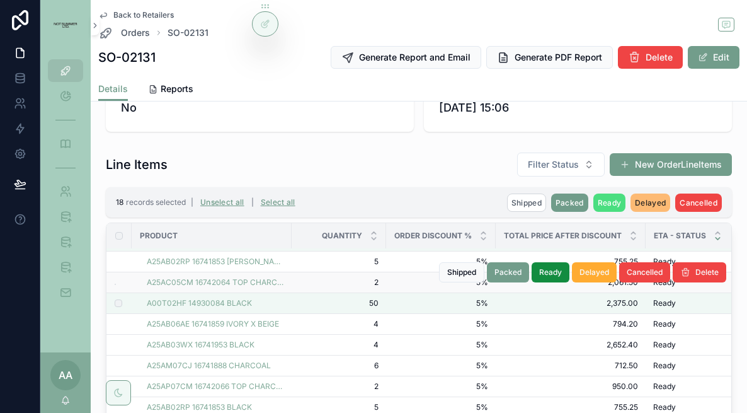
scroll to position [351, 0]
click at [115, 286] on label "scrollable content" at bounding box center [111, 282] width 8 height 10
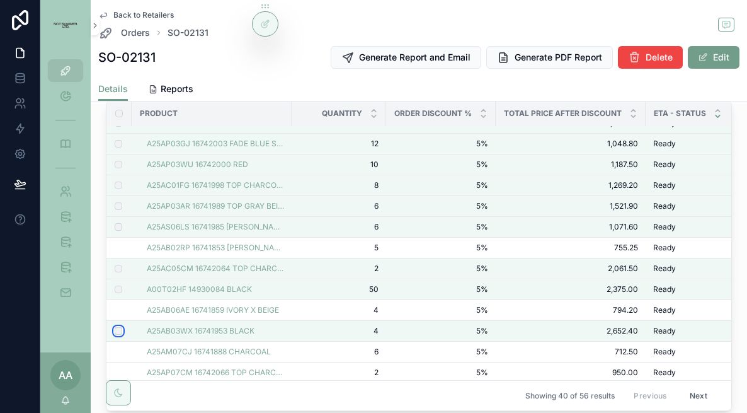
scroll to position [294, 0]
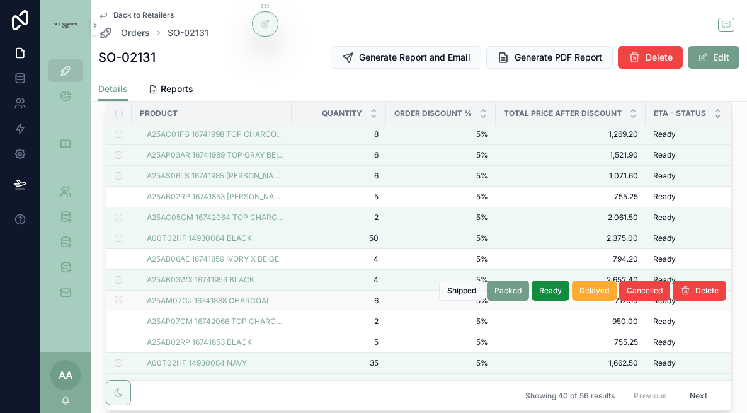
click at [107, 297] on label "scrollable content" at bounding box center [111, 300] width 8 height 10
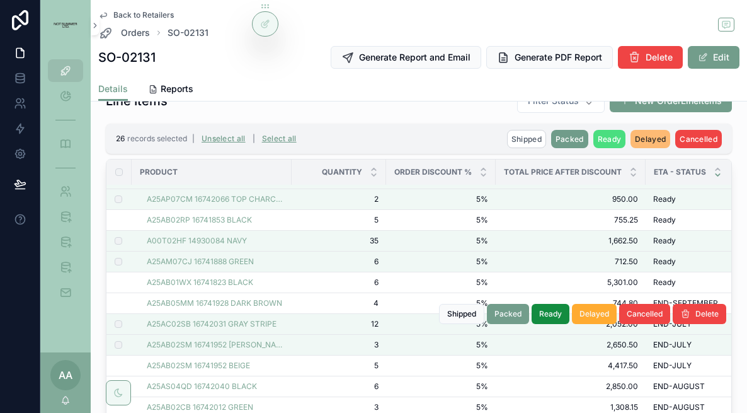
scroll to position [479, 0]
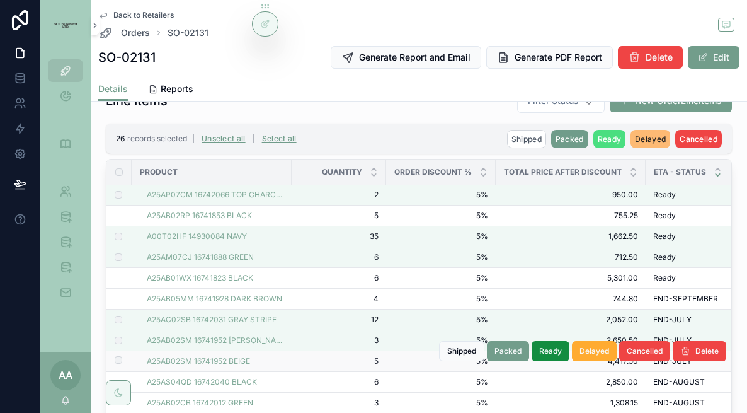
click at [112, 363] on label "scrollable content" at bounding box center [111, 361] width 8 height 10
click at [112, 363] on label "scrollable content" at bounding box center [111, 361] width 8 height 8
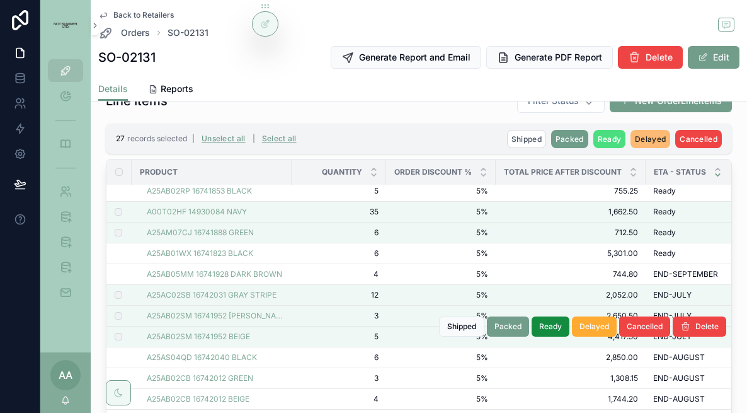
click at [114, 338] on label "scrollable content" at bounding box center [111, 337] width 8 height 8
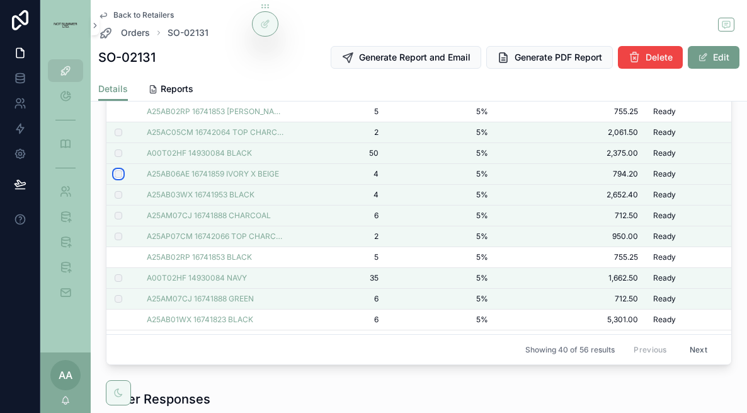
scroll to position [466, 0]
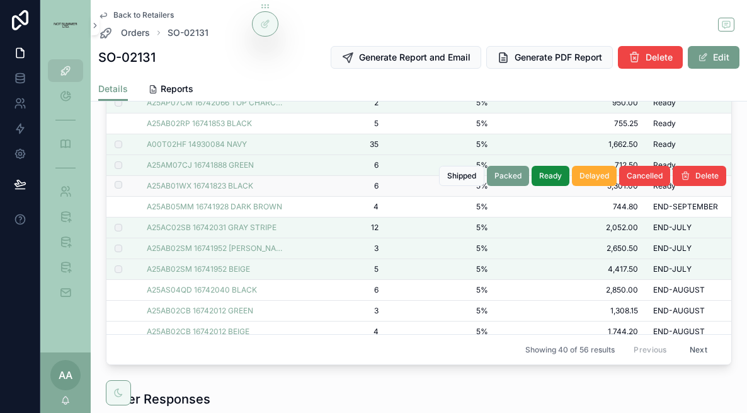
click at [109, 185] on label "scrollable content" at bounding box center [111, 186] width 8 height 10
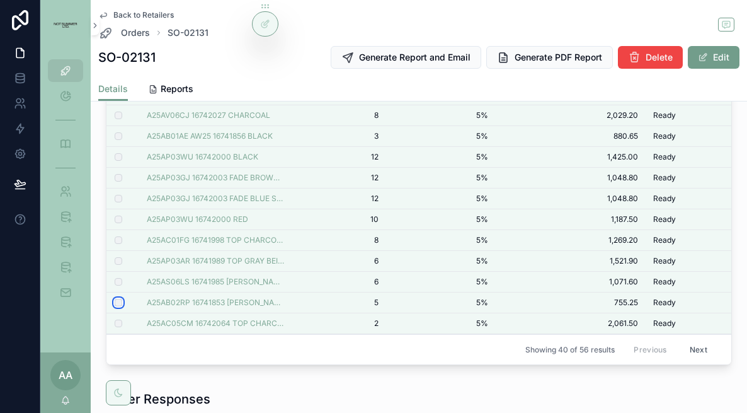
scroll to position [0, 0]
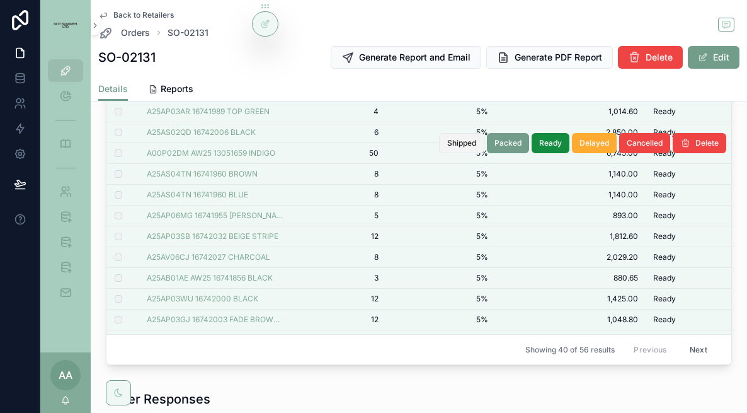
click at [461, 139] on span "Shipped" at bounding box center [461, 143] width 29 height 10
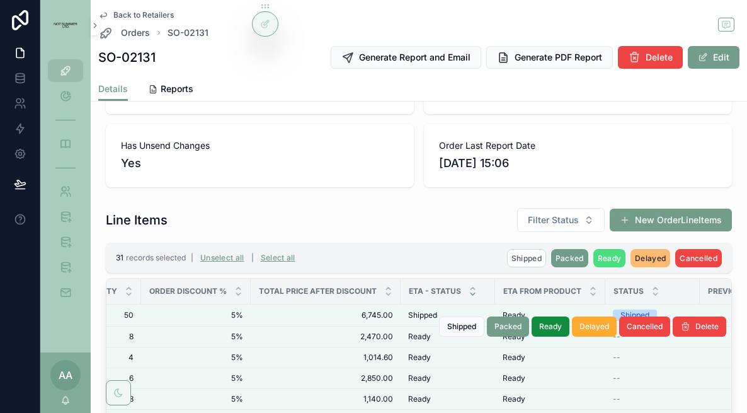
scroll to position [163, 0]
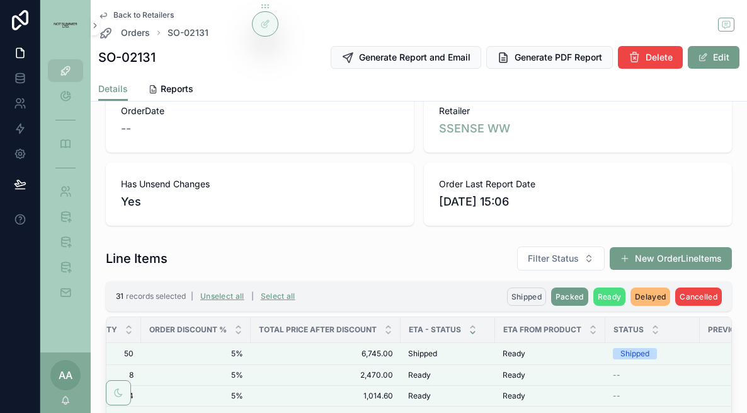
click at [525, 300] on span "Shipped" at bounding box center [526, 296] width 30 height 9
click at [585, 275] on icon "scrollable content" at bounding box center [588, 272] width 10 height 10
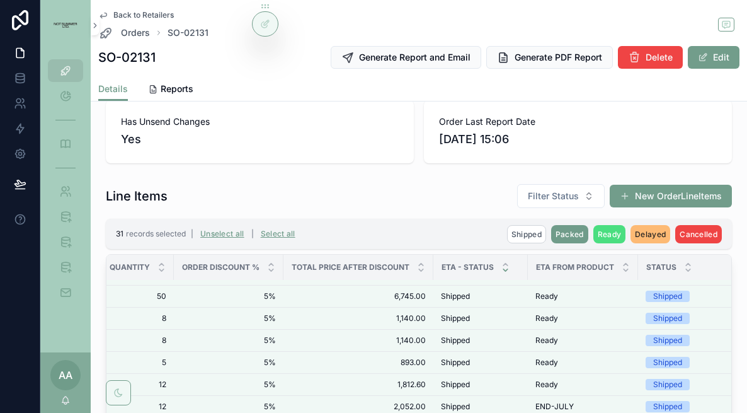
scroll to position [0, 212]
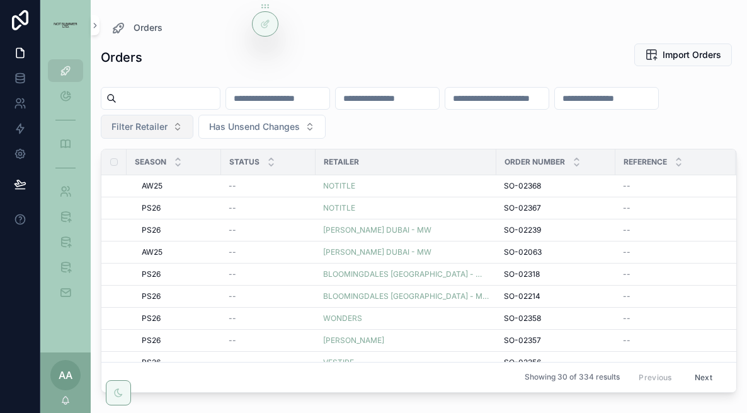
click at [154, 127] on span "Filter Retailer" at bounding box center [139, 126] width 56 height 13
click at [109, 155] on input "******" at bounding box center [154, 153] width 126 height 23
click at [151, 157] on input "******" at bounding box center [154, 153] width 126 height 23
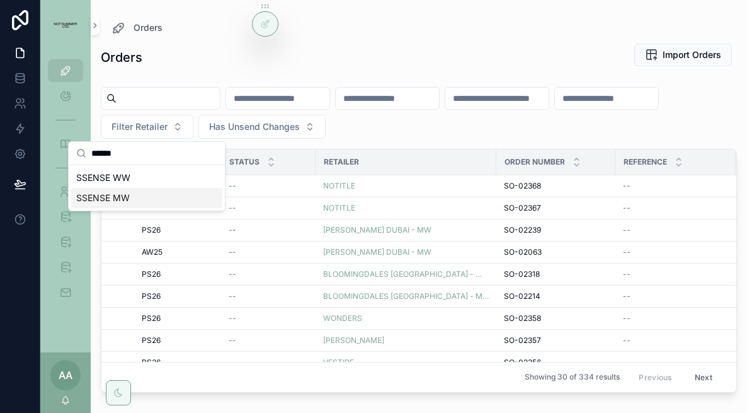
type input "******"
click at [153, 194] on div "SSENSE MW" at bounding box center [146, 198] width 151 height 20
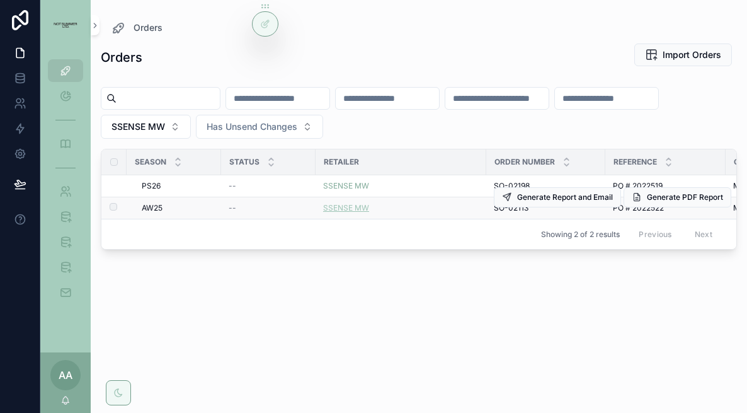
click at [343, 210] on span "SSENSE MW" at bounding box center [346, 208] width 46 height 10
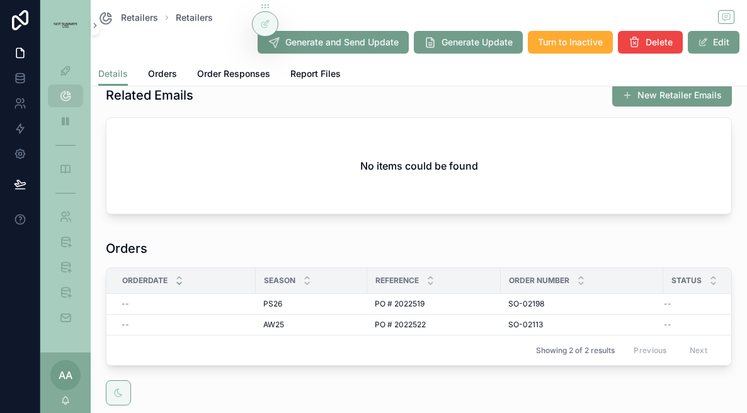
scroll to position [391, 0]
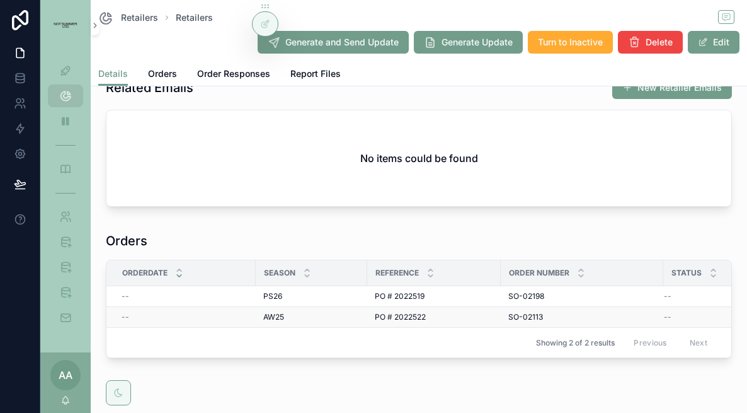
click at [476, 321] on div "PO # 2022522 PO # 2022522" at bounding box center [434, 317] width 118 height 10
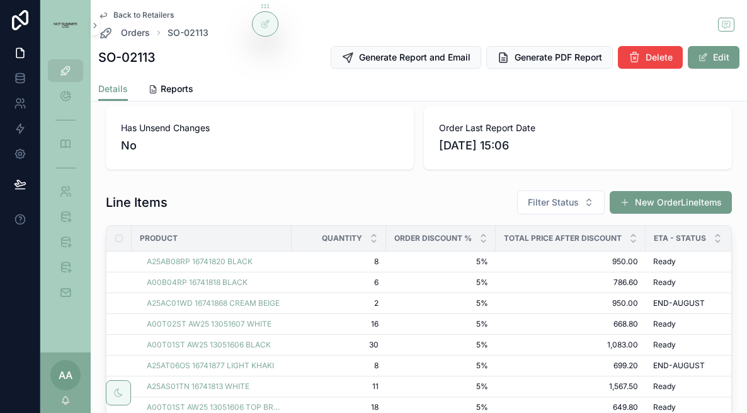
scroll to position [229, 0]
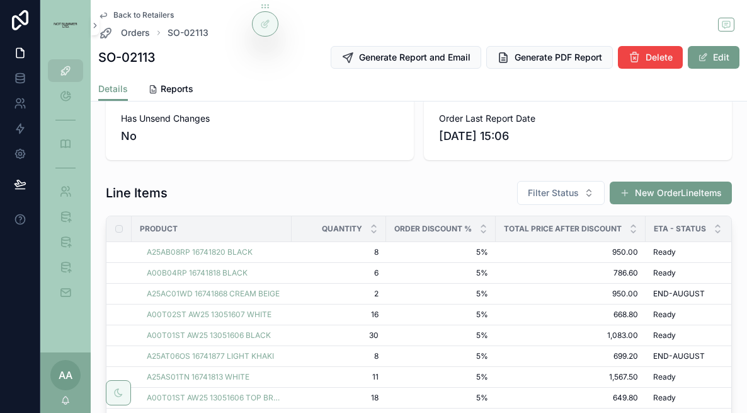
click at [710, 232] on div "Eta - Status" at bounding box center [692, 229] width 93 height 24
click at [716, 231] on icon "scrollable content" at bounding box center [718, 232] width 4 height 2
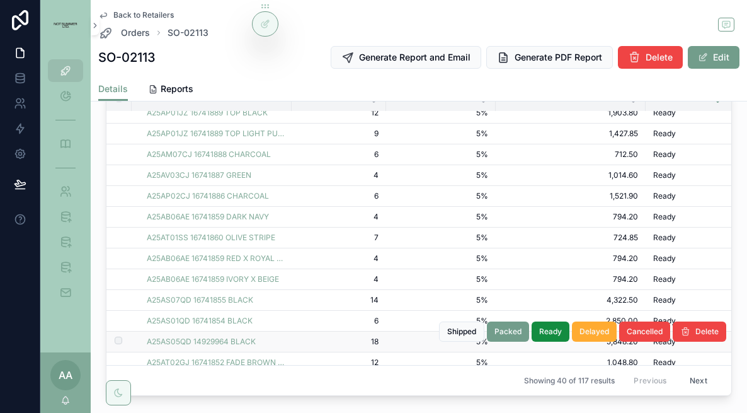
scroll to position [593, 0]
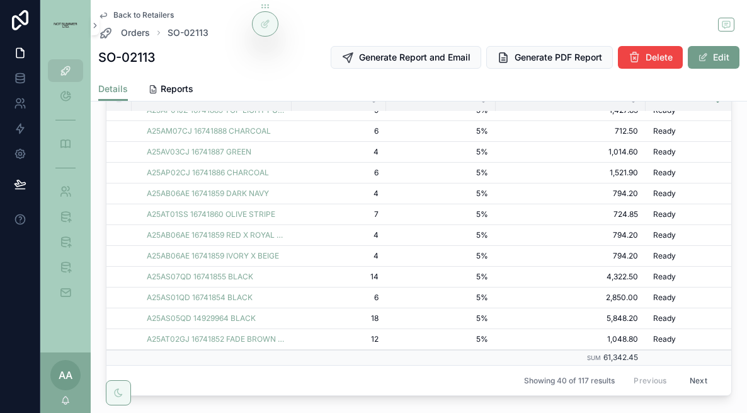
click at [704, 382] on button "Next" at bounding box center [698, 380] width 35 height 20
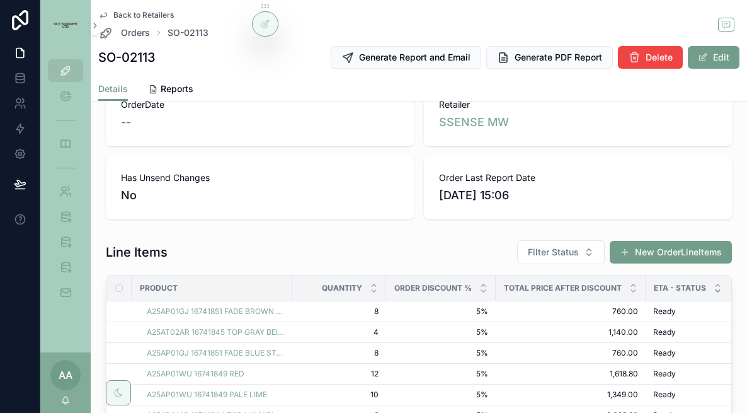
scroll to position [588, 0]
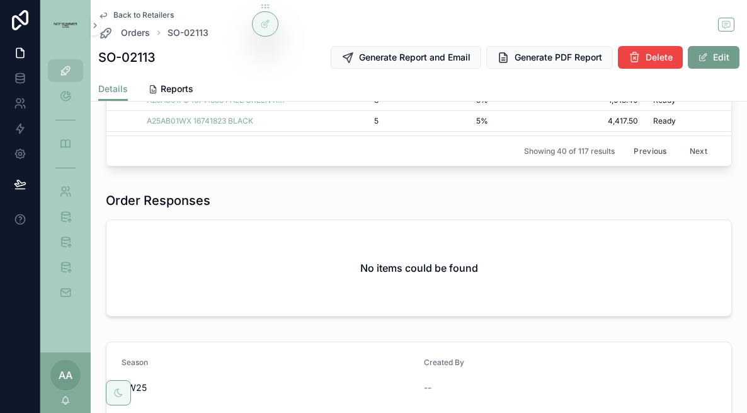
click at [701, 151] on button "Next" at bounding box center [698, 151] width 35 height 20
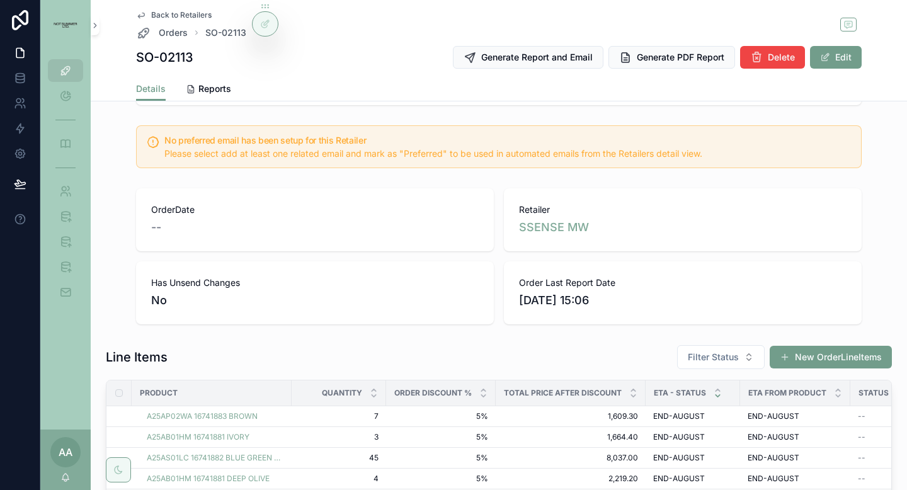
scroll to position [152, 0]
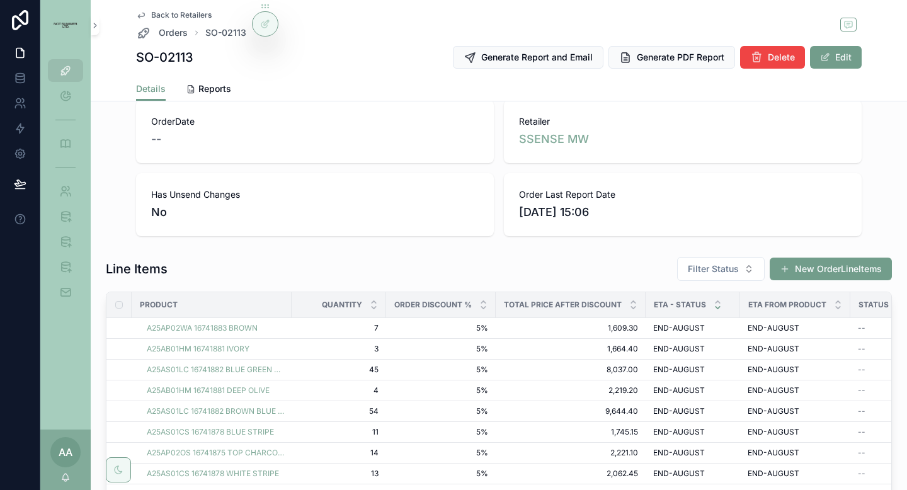
click at [709, 307] on div "Eta - Status" at bounding box center [692, 305] width 93 height 24
click at [717, 304] on div "scrollable content" at bounding box center [718, 305] width 8 height 14
click at [716, 309] on icon "scrollable content" at bounding box center [718, 308] width 4 height 2
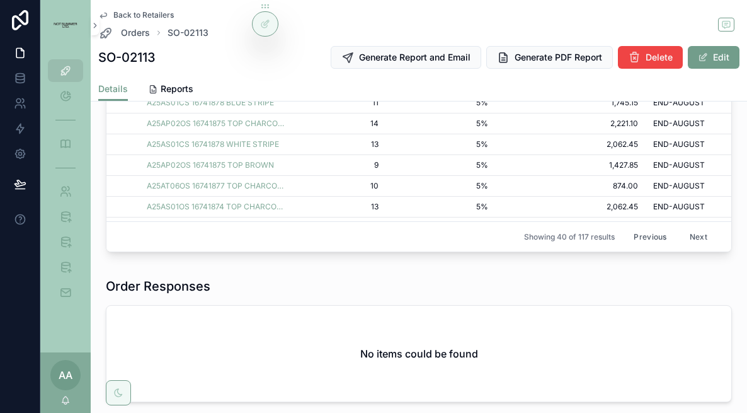
scroll to position [483, 0]
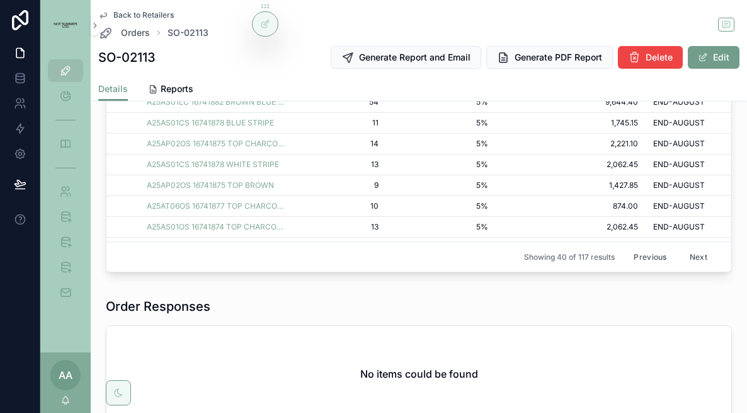
click at [636, 258] on button "Previous" at bounding box center [650, 257] width 50 height 20
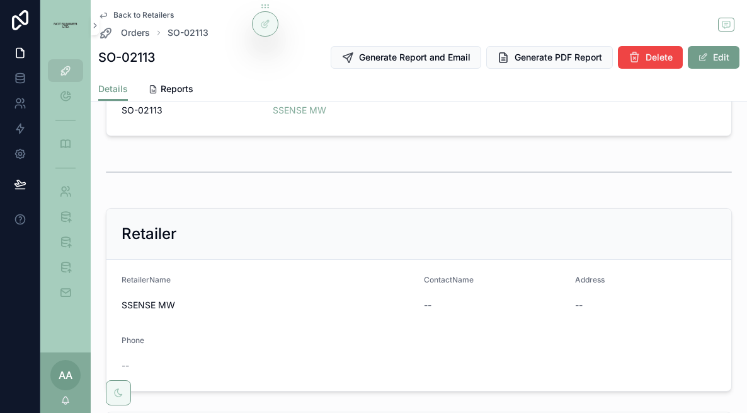
scroll to position [900, 0]
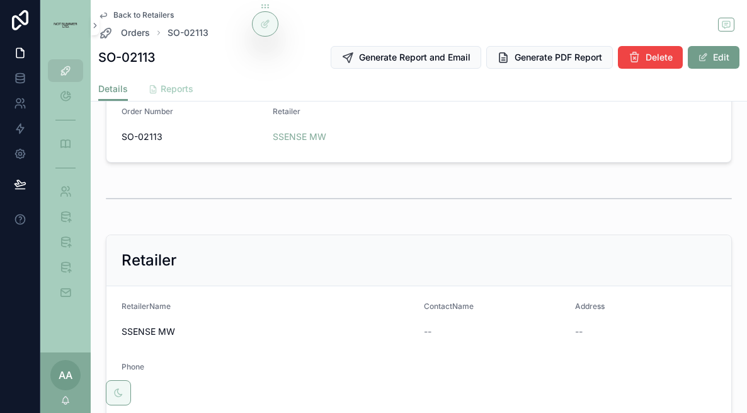
click at [174, 89] on span "Reports" at bounding box center [177, 89] width 33 height 13
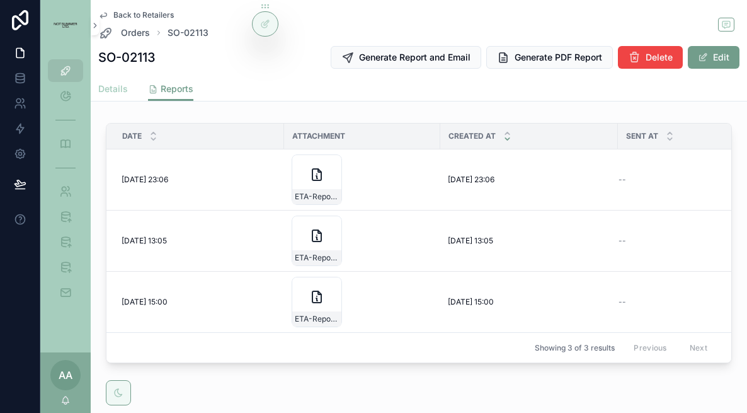
click at [125, 93] on span "Details" at bounding box center [113, 89] width 30 height 13
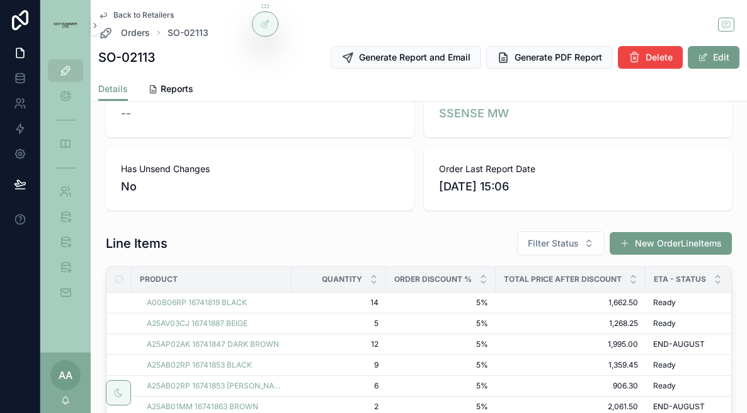
click at [683, 277] on span "Eta - Status" at bounding box center [680, 279] width 52 height 10
click at [717, 278] on div "scrollable content" at bounding box center [718, 279] width 8 height 14
click at [716, 281] on icon "scrollable content" at bounding box center [718, 282] width 8 height 8
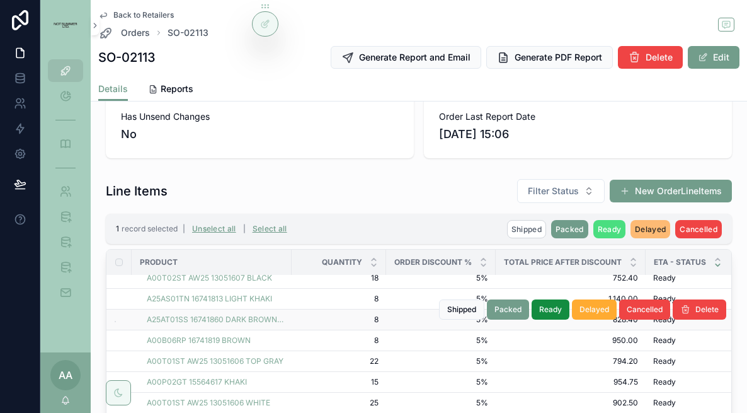
scroll to position [33, 0]
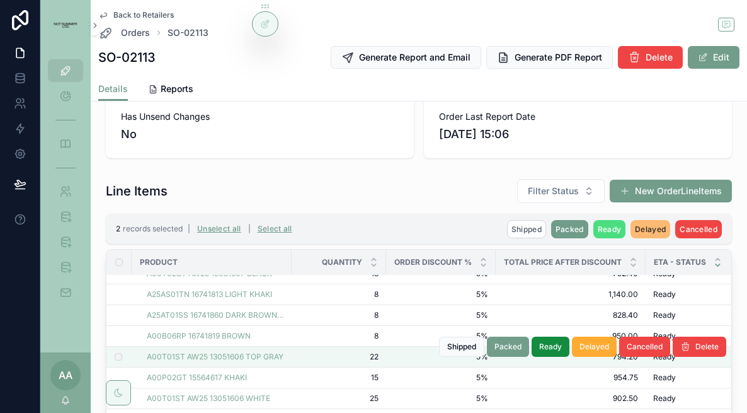
click at [125, 357] on td "scrollable content" at bounding box center [118, 356] width 25 height 21
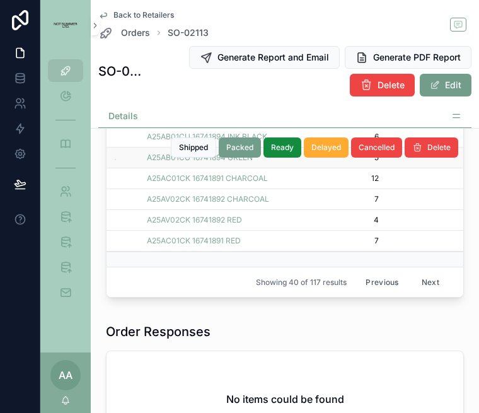
scroll to position [689, 0]
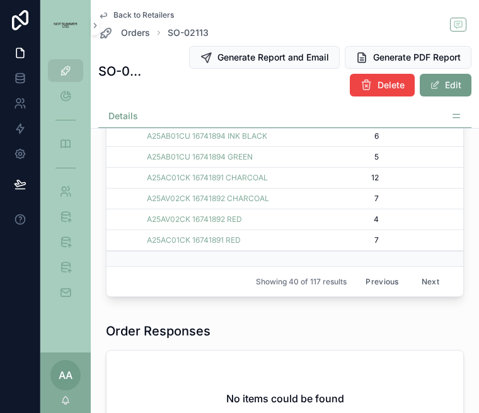
click at [422, 282] on button "Next" at bounding box center [430, 281] width 35 height 20
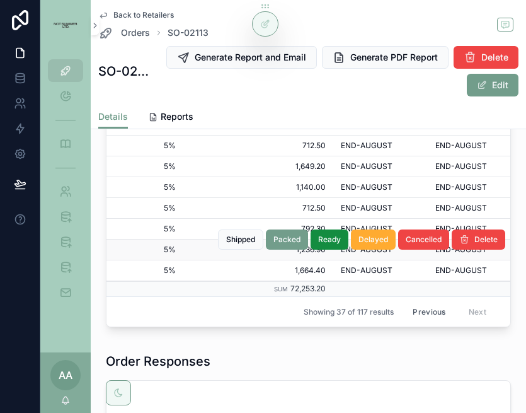
scroll to position [531, 235]
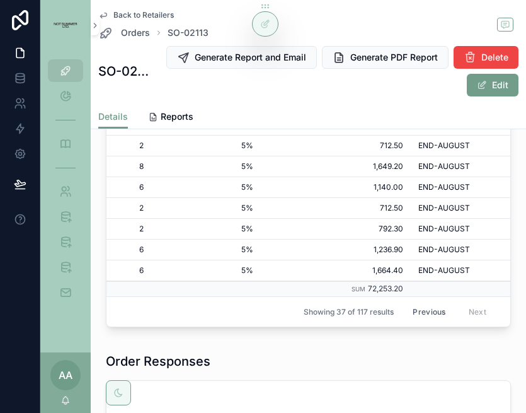
click at [433, 309] on button "Previous" at bounding box center [429, 312] width 50 height 20
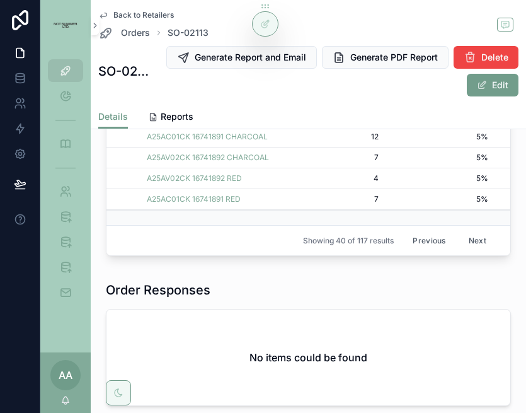
click at [425, 236] on button "Previous" at bounding box center [429, 241] width 50 height 20
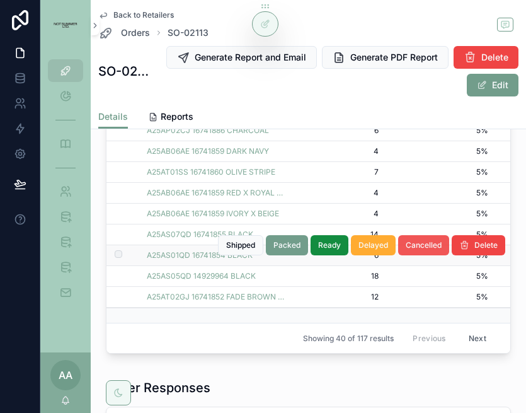
scroll to position [537, 0]
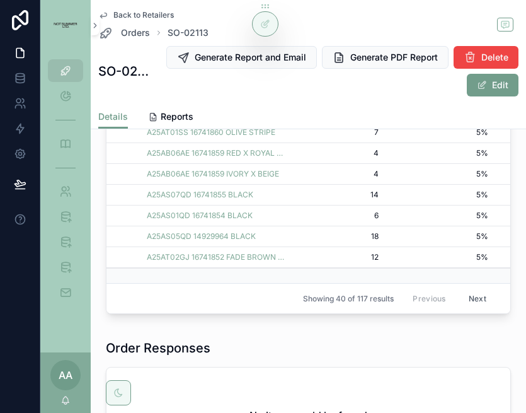
click at [476, 297] on button "Next" at bounding box center [477, 299] width 35 height 20
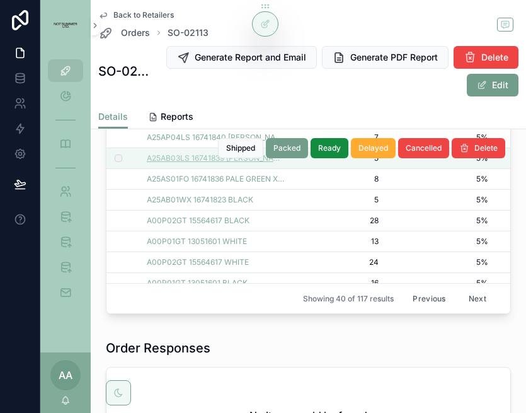
scroll to position [81, 0]
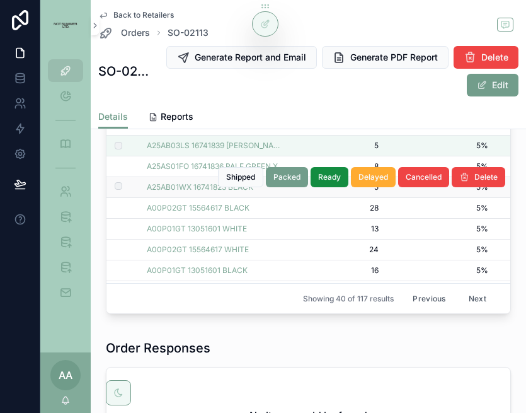
click at [113, 185] on label "scrollable content" at bounding box center [111, 187] width 8 height 10
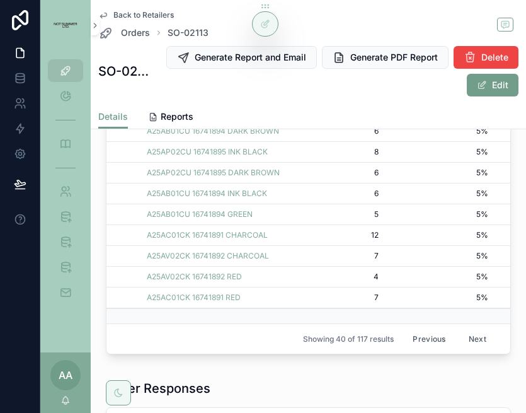
scroll to position [559, 0]
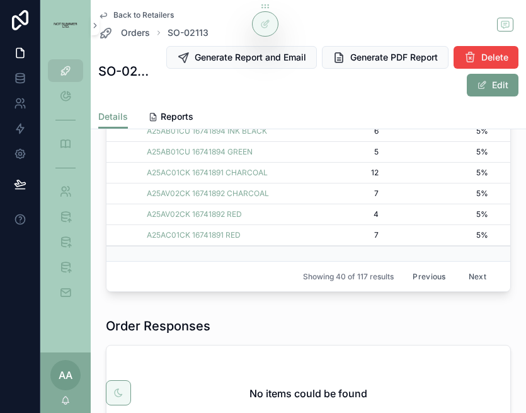
click at [433, 280] on button "Previous" at bounding box center [429, 276] width 50 height 20
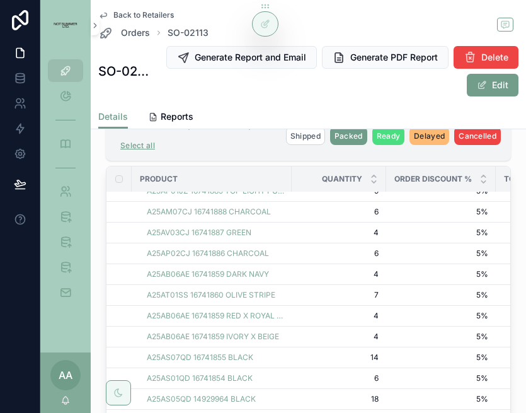
scroll to position [445, 0]
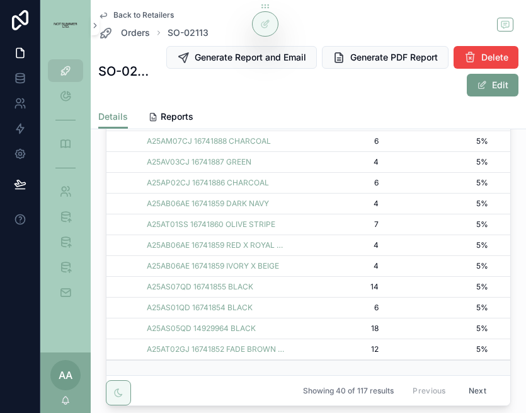
click at [482, 387] on button "Next" at bounding box center [477, 390] width 35 height 20
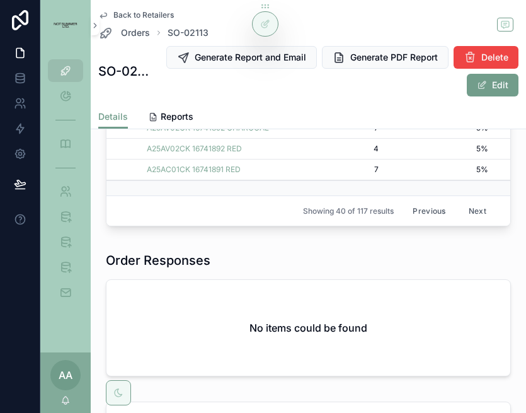
scroll to position [591, 0]
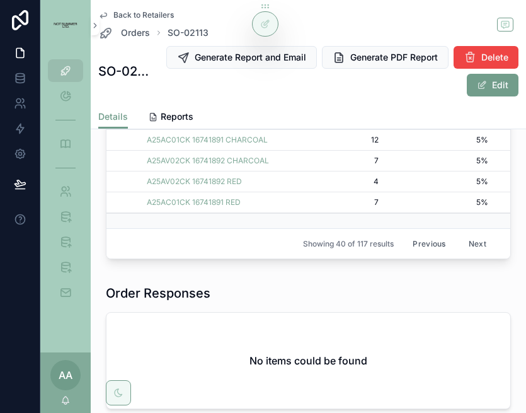
click at [428, 241] on button "Previous" at bounding box center [429, 244] width 50 height 20
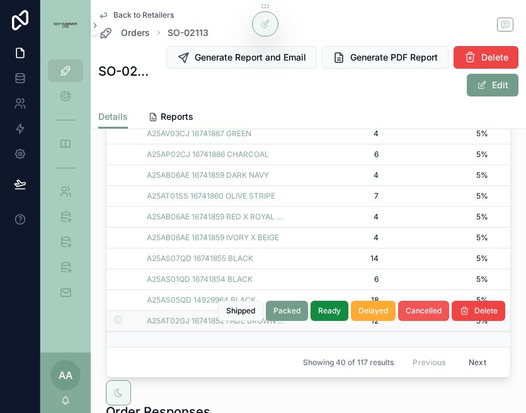
scroll to position [500, 0]
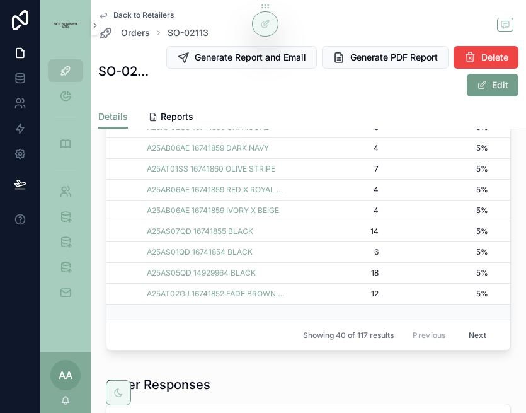
click at [481, 338] on button "Next" at bounding box center [477, 335] width 35 height 20
click at [483, 336] on button "Next" at bounding box center [477, 335] width 35 height 20
click at [434, 338] on button "Previous" at bounding box center [429, 335] width 50 height 20
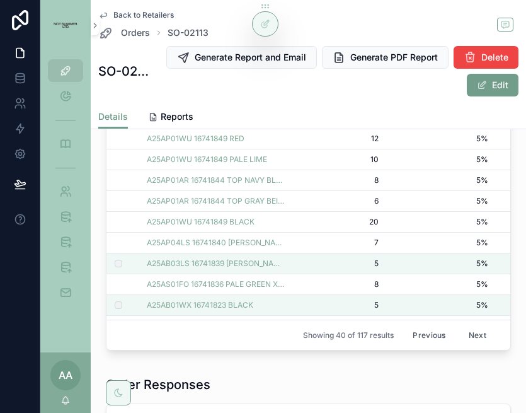
click at [422, 331] on button "Previous" at bounding box center [429, 335] width 50 height 20
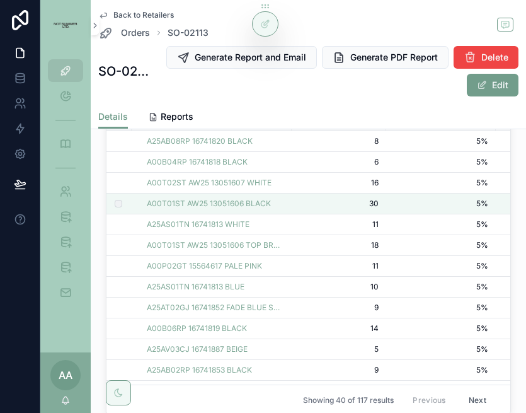
click at [483, 399] on button "Next" at bounding box center [477, 400] width 35 height 20
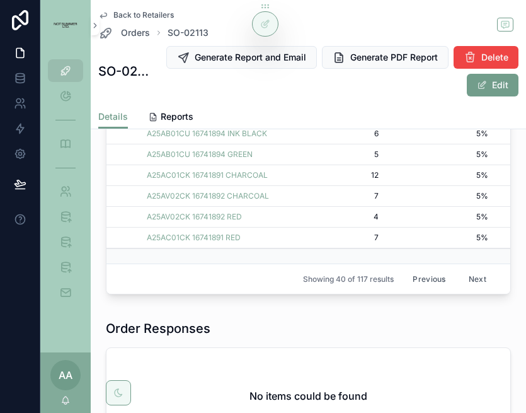
scroll to position [569, 0]
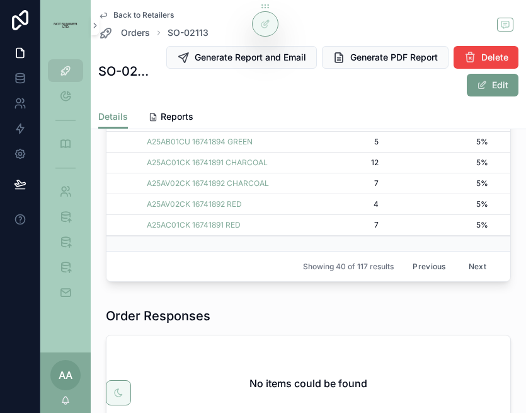
click at [423, 266] on button "Previous" at bounding box center [429, 266] width 50 height 20
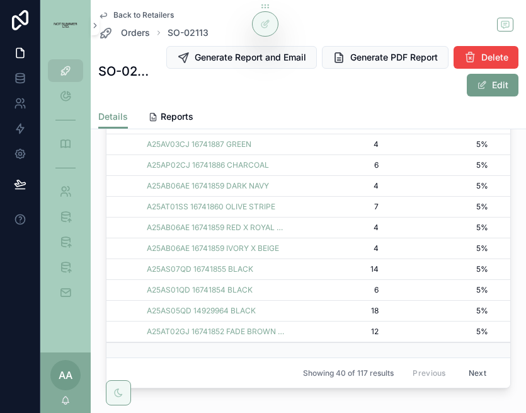
scroll to position [477, 0]
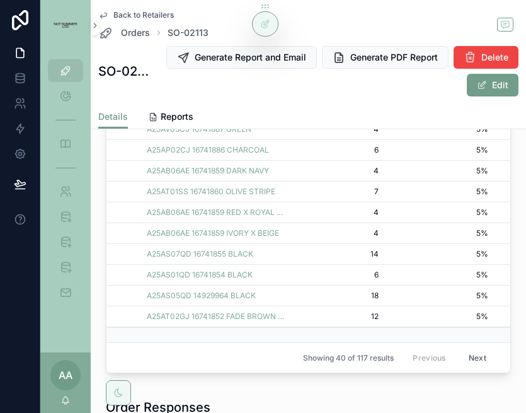
click at [478, 350] on button "Next" at bounding box center [477, 358] width 35 height 20
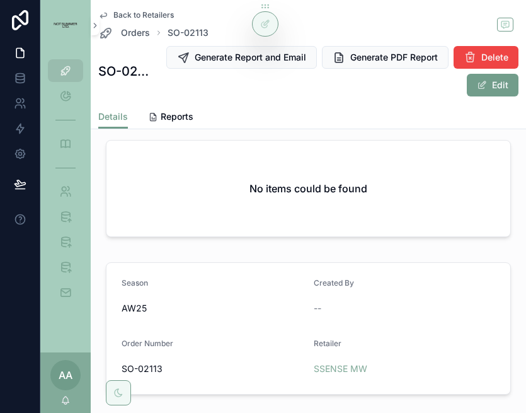
scroll to position [511, 0]
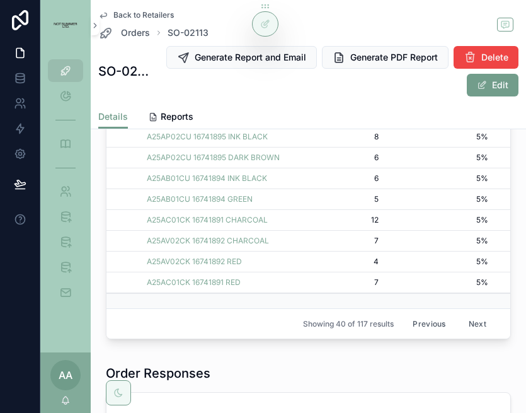
click at [434, 319] on button "Previous" at bounding box center [429, 324] width 50 height 20
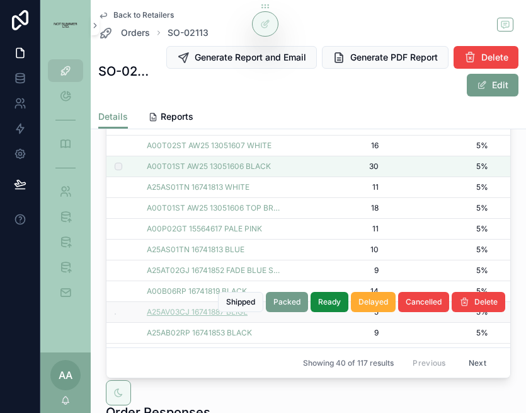
scroll to position [394, 0]
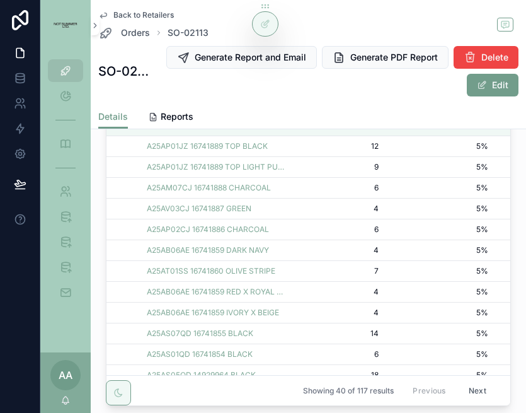
scroll to position [568, 0]
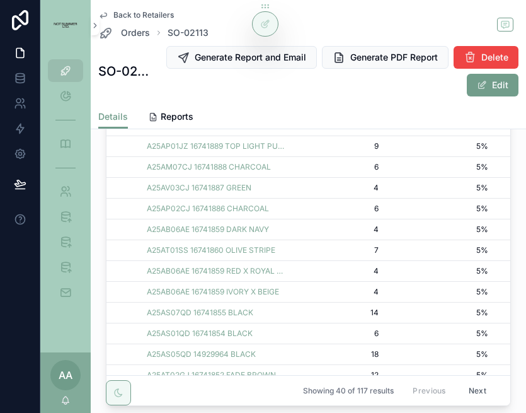
click at [302, 100] on div "Back to Retailers Orders SO-02113 SO-02113 Generate Report and Email Generate P…" at bounding box center [308, 52] width 420 height 105
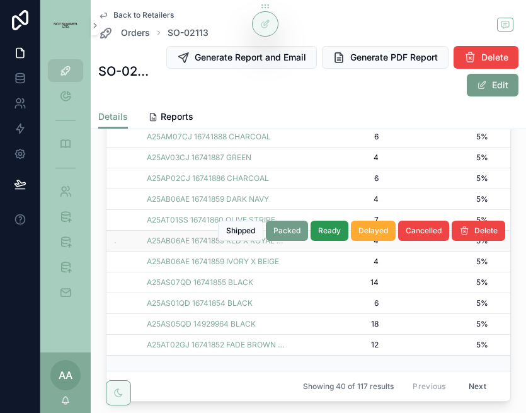
scroll to position [460, 0]
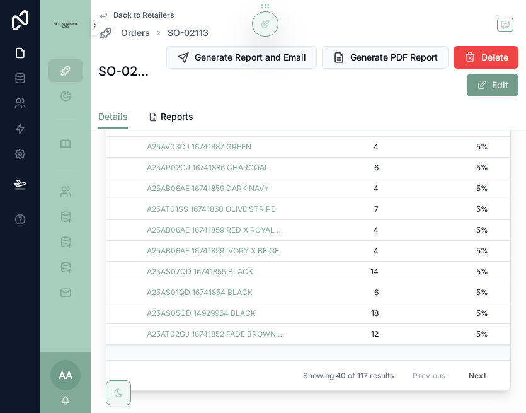
click at [472, 375] on button "Next" at bounding box center [477, 375] width 35 height 20
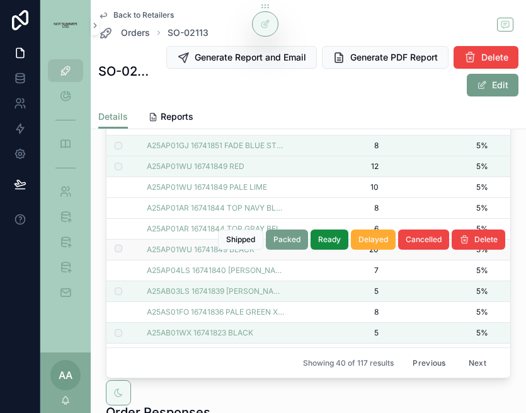
scroll to position [474, 0]
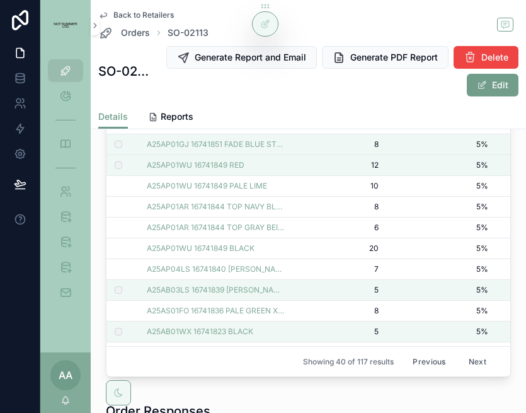
click at [466, 360] on button "Next" at bounding box center [477, 361] width 35 height 20
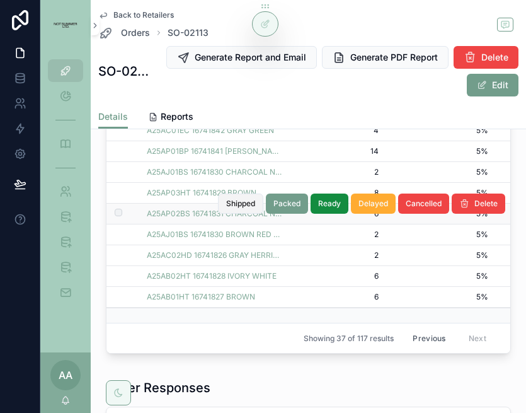
scroll to position [506, 0]
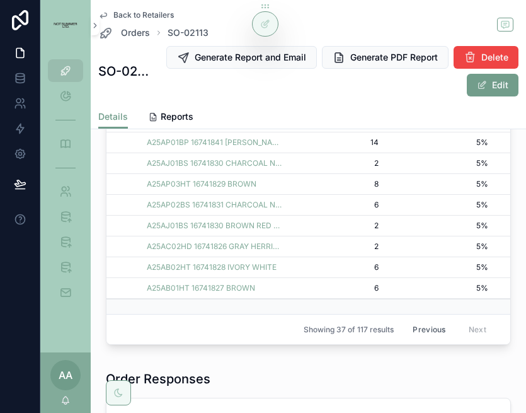
click at [436, 332] on button "Previous" at bounding box center [429, 329] width 50 height 20
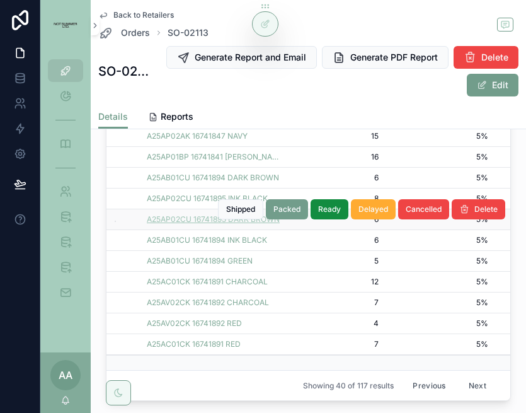
scroll to position [469, 0]
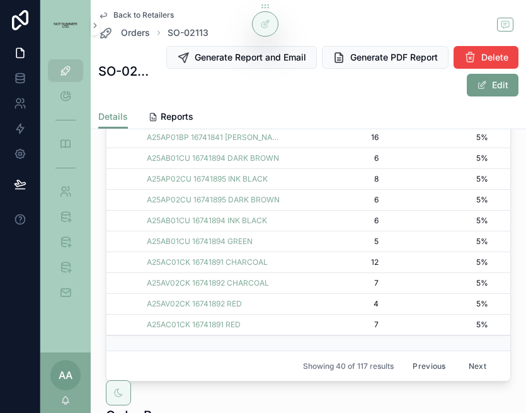
click at [421, 369] on button "Previous" at bounding box center [429, 366] width 50 height 20
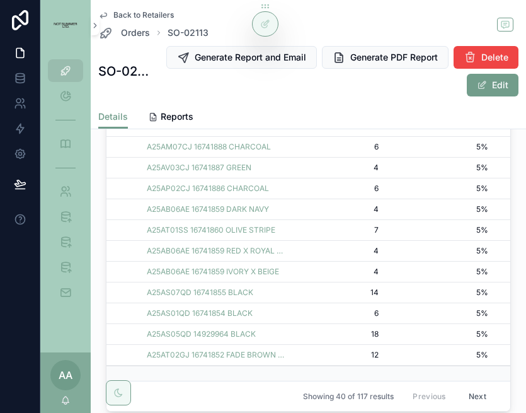
scroll to position [453, 0]
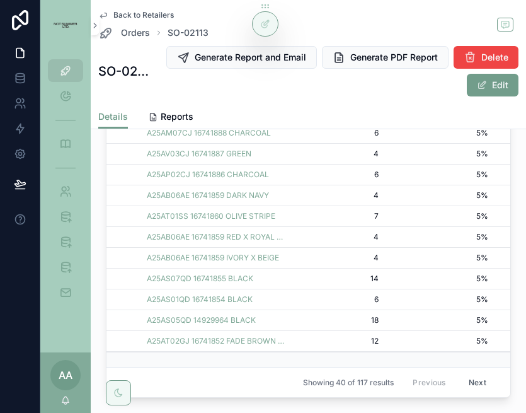
click at [477, 377] on button "Next" at bounding box center [477, 382] width 35 height 20
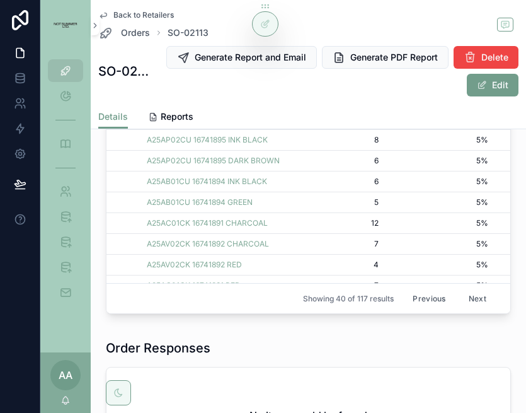
scroll to position [593, 0]
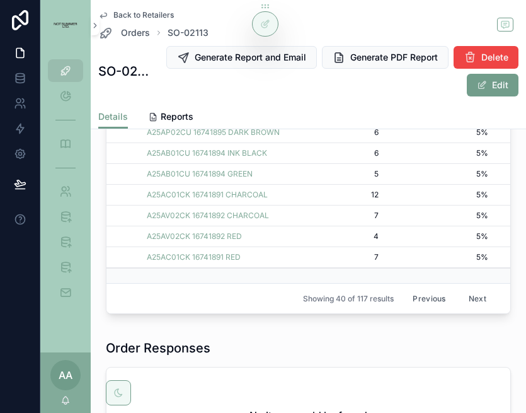
click at [430, 297] on button "Previous" at bounding box center [429, 299] width 50 height 20
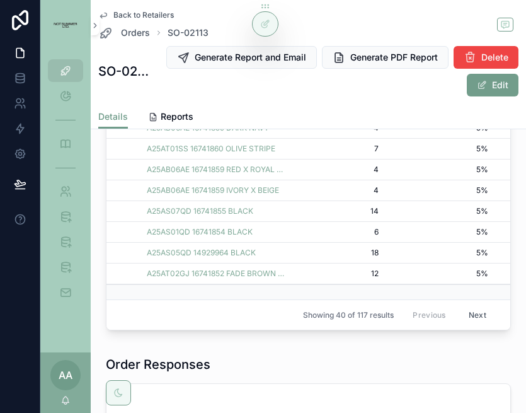
scroll to position [549, 0]
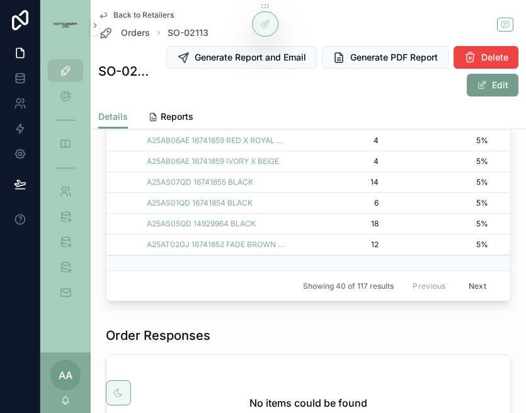
click at [477, 281] on button "Next" at bounding box center [477, 286] width 35 height 20
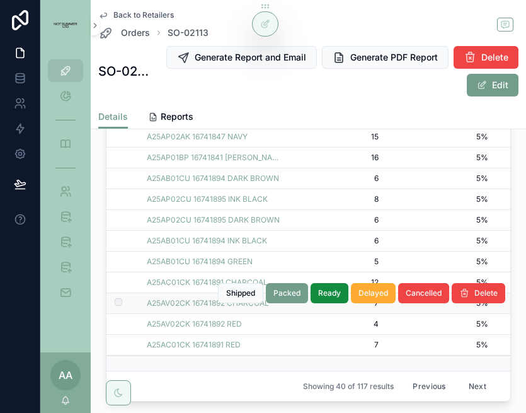
scroll to position [452, 0]
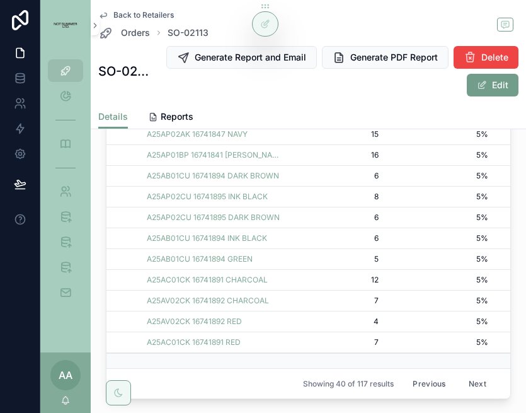
click at [434, 390] on button "Previous" at bounding box center [429, 384] width 50 height 20
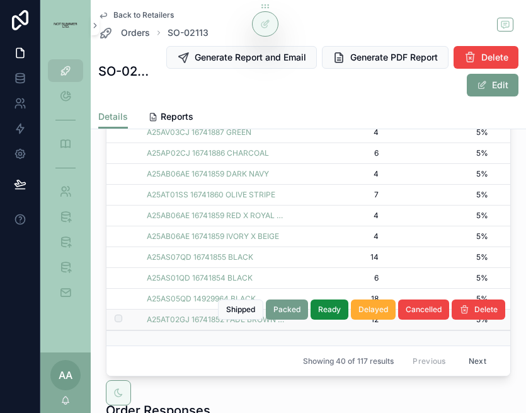
scroll to position [481, 0]
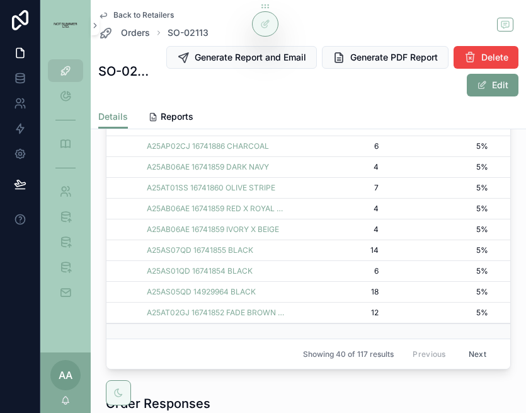
click at [484, 350] on button "Next" at bounding box center [477, 354] width 35 height 20
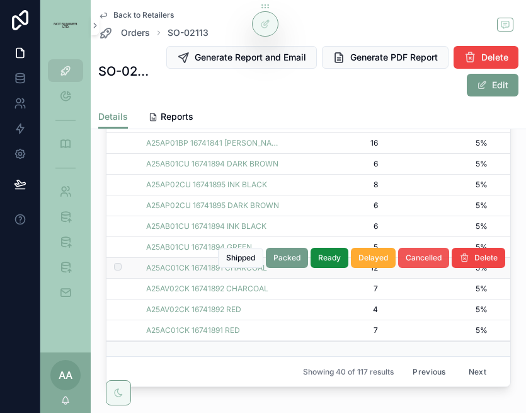
scroll to position [478, 0]
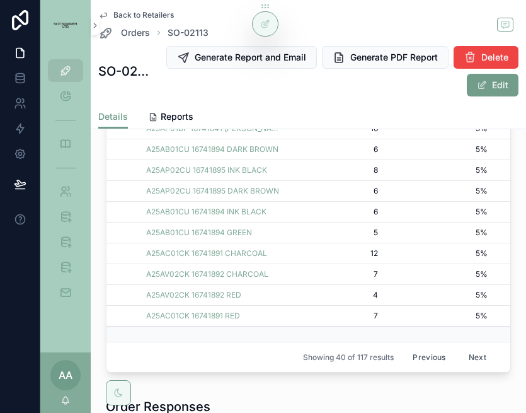
click at [428, 361] on button "Previous" at bounding box center [429, 357] width 50 height 20
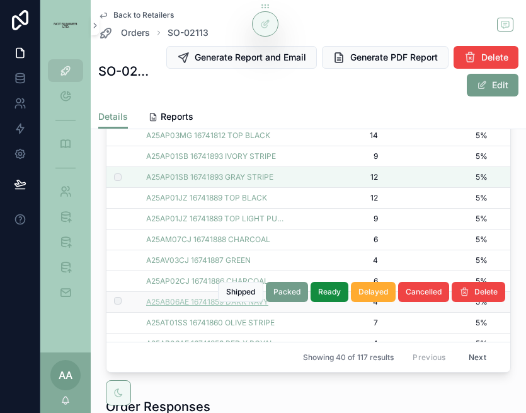
scroll to position [431, 1]
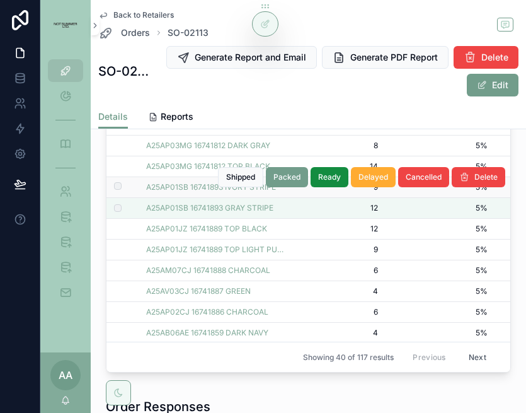
click at [111, 185] on label "scrollable content" at bounding box center [110, 187] width 8 height 10
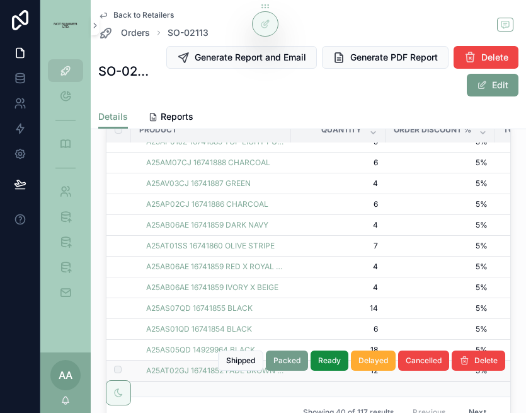
scroll to position [424, 0]
click at [116, 362] on td "scrollable content" at bounding box center [118, 370] width 25 height 21
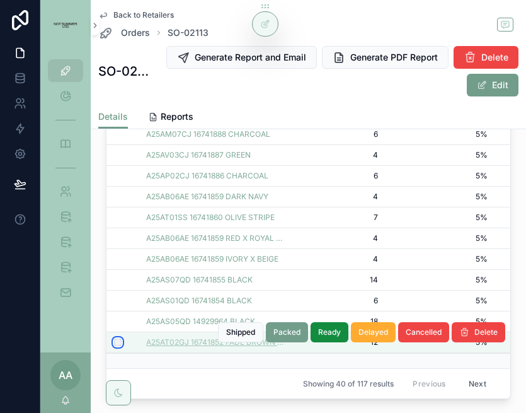
scroll to position [454, 0]
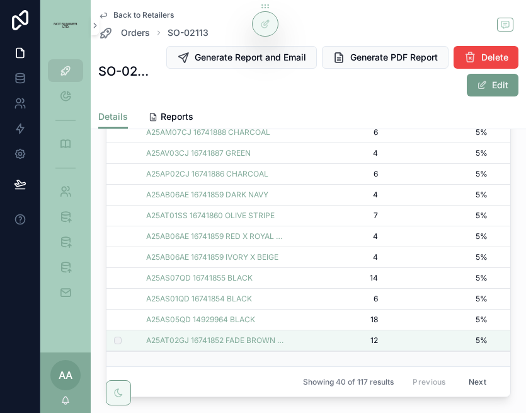
click at [483, 377] on button "Next" at bounding box center [477, 382] width 35 height 20
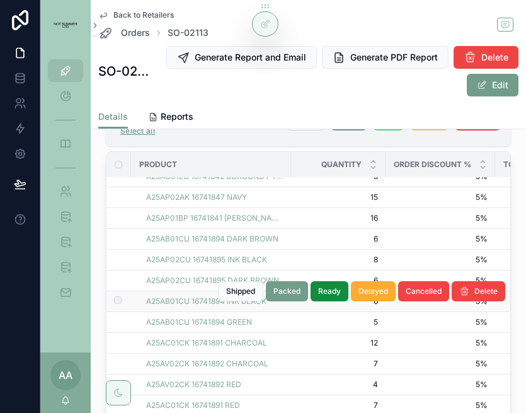
scroll to position [440, 0]
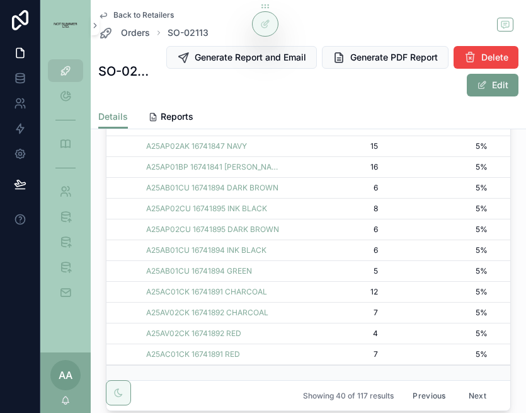
click at [440, 397] on button "Previous" at bounding box center [429, 396] width 50 height 20
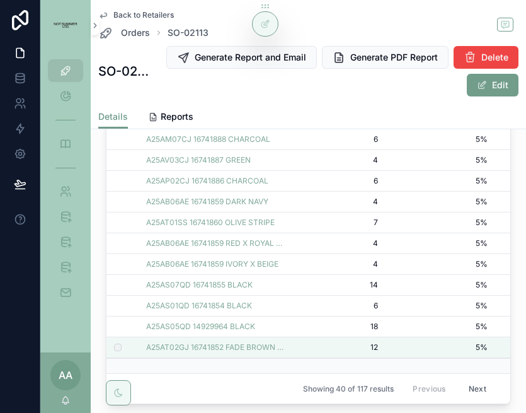
scroll to position [454, 0]
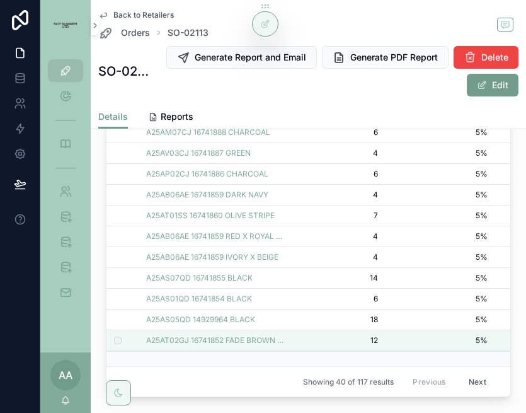
click at [476, 379] on button "Next" at bounding box center [477, 382] width 35 height 20
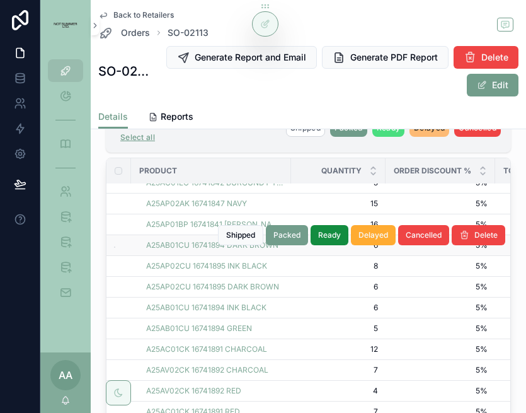
scroll to position [454, 0]
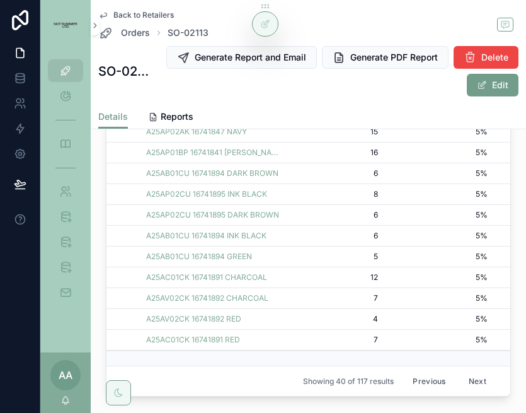
click at [428, 383] on button "Previous" at bounding box center [429, 381] width 50 height 20
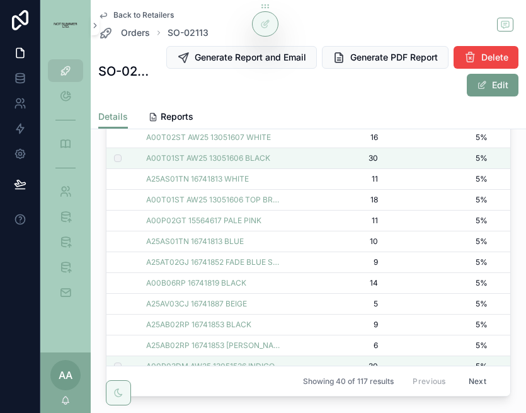
scroll to position [23, 1]
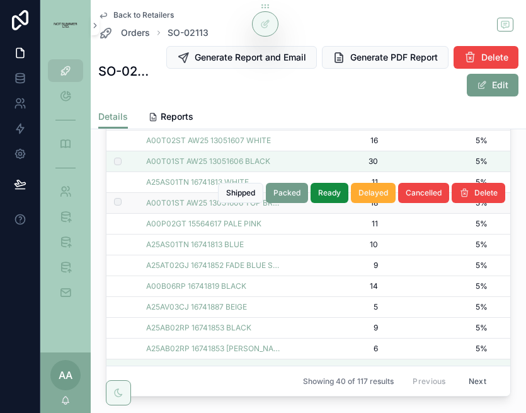
click at [110, 202] on label "scrollable content" at bounding box center [110, 203] width 8 height 10
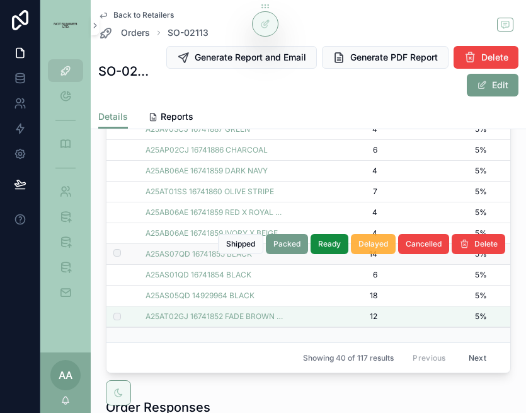
scroll to position [492, 0]
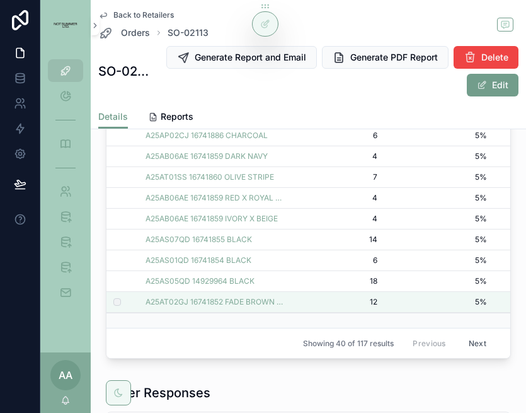
click at [475, 344] on button "Next" at bounding box center [477, 343] width 35 height 20
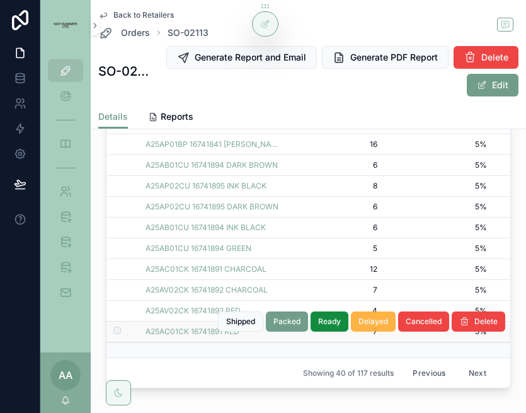
scroll to position [493, 0]
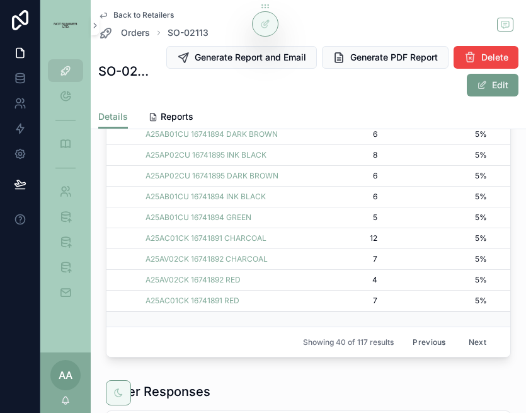
click at [427, 344] on button "Previous" at bounding box center [429, 342] width 50 height 20
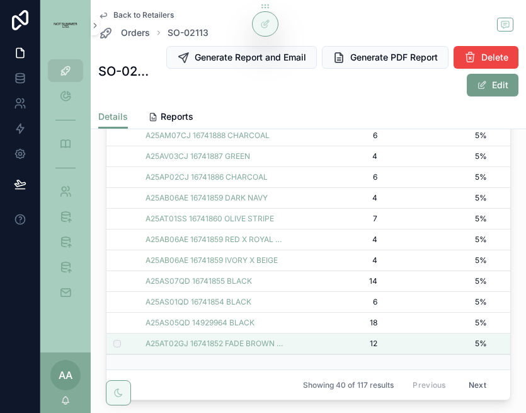
scroll to position [468, 0]
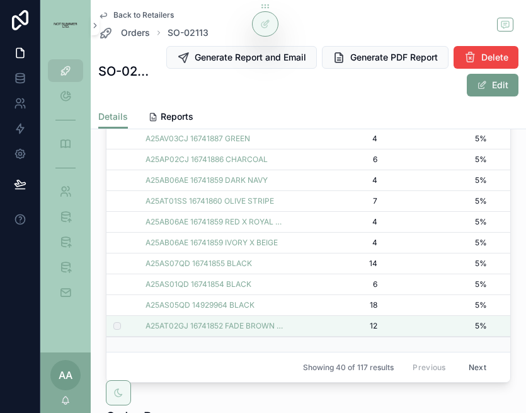
click at [471, 369] on button "Next" at bounding box center [477, 367] width 35 height 20
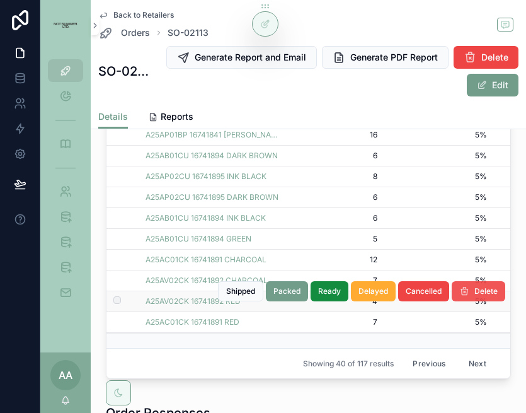
scroll to position [506, 0]
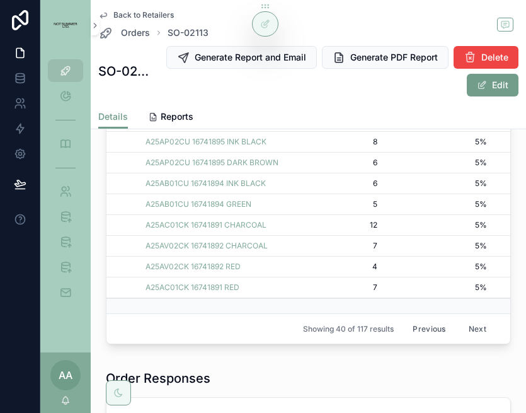
click at [426, 327] on button "Previous" at bounding box center [429, 329] width 50 height 20
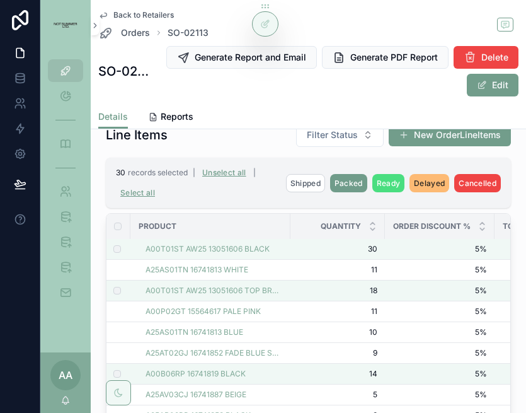
scroll to position [168, 1]
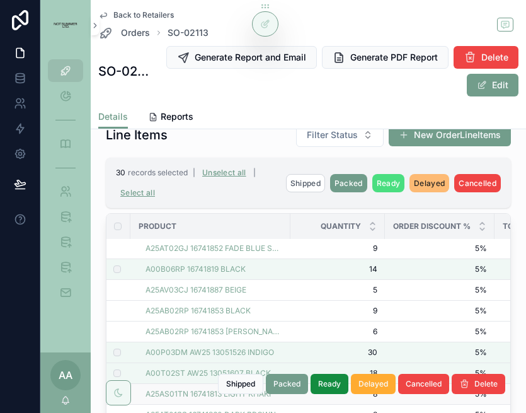
click at [146, 264] on span "A00B06RP 16741819 BLACK" at bounding box center [196, 269] width 100 height 10
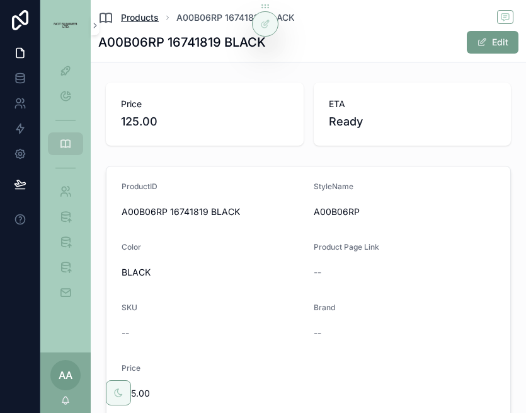
click at [140, 23] on span "Products" at bounding box center [140, 17] width 38 height 13
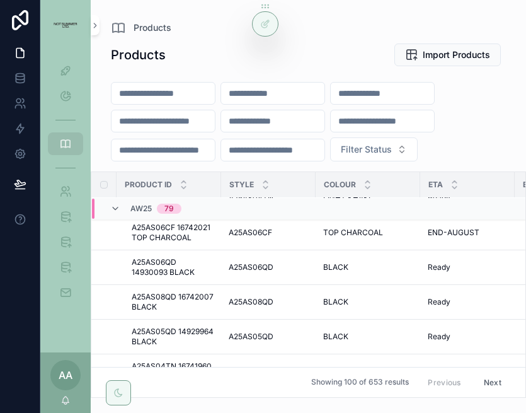
scroll to position [2062, 0]
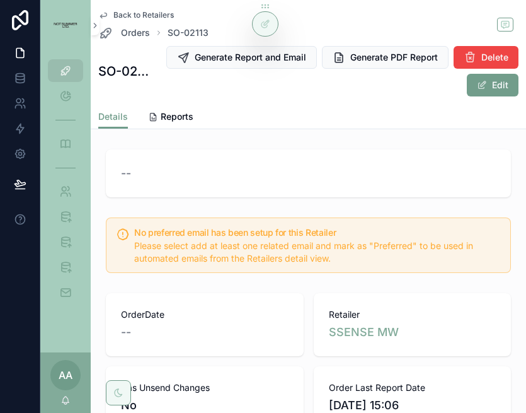
scroll to position [27, 0]
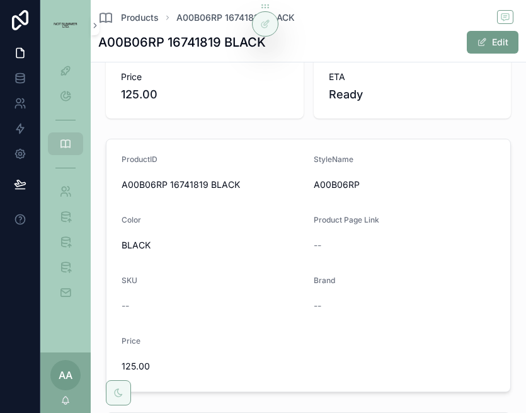
scroll to position [65, 0]
